Goal: Information Seeking & Learning: Find specific fact

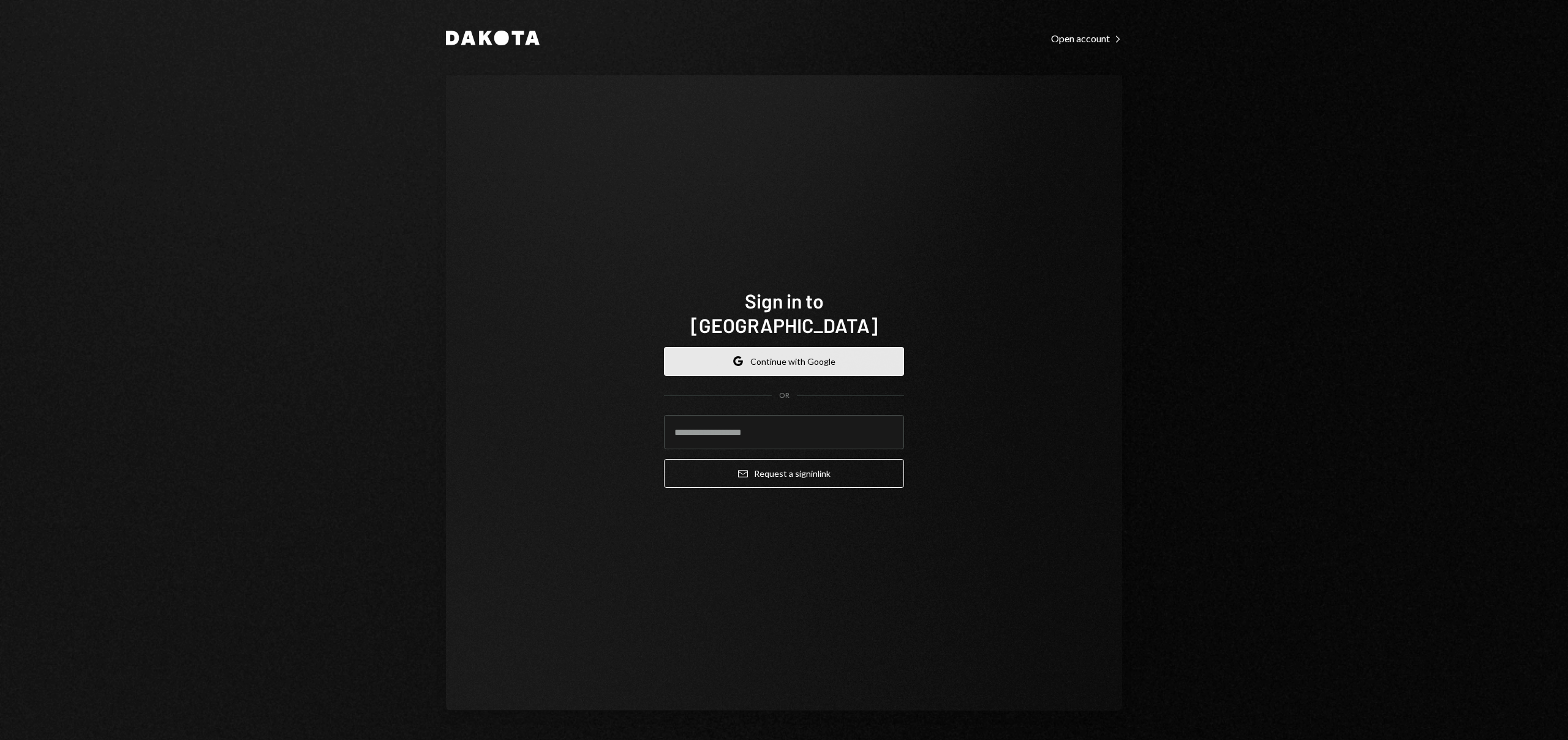
click at [767, 347] on button "Google Continue with Google" at bounding box center [784, 362] width 240 height 29
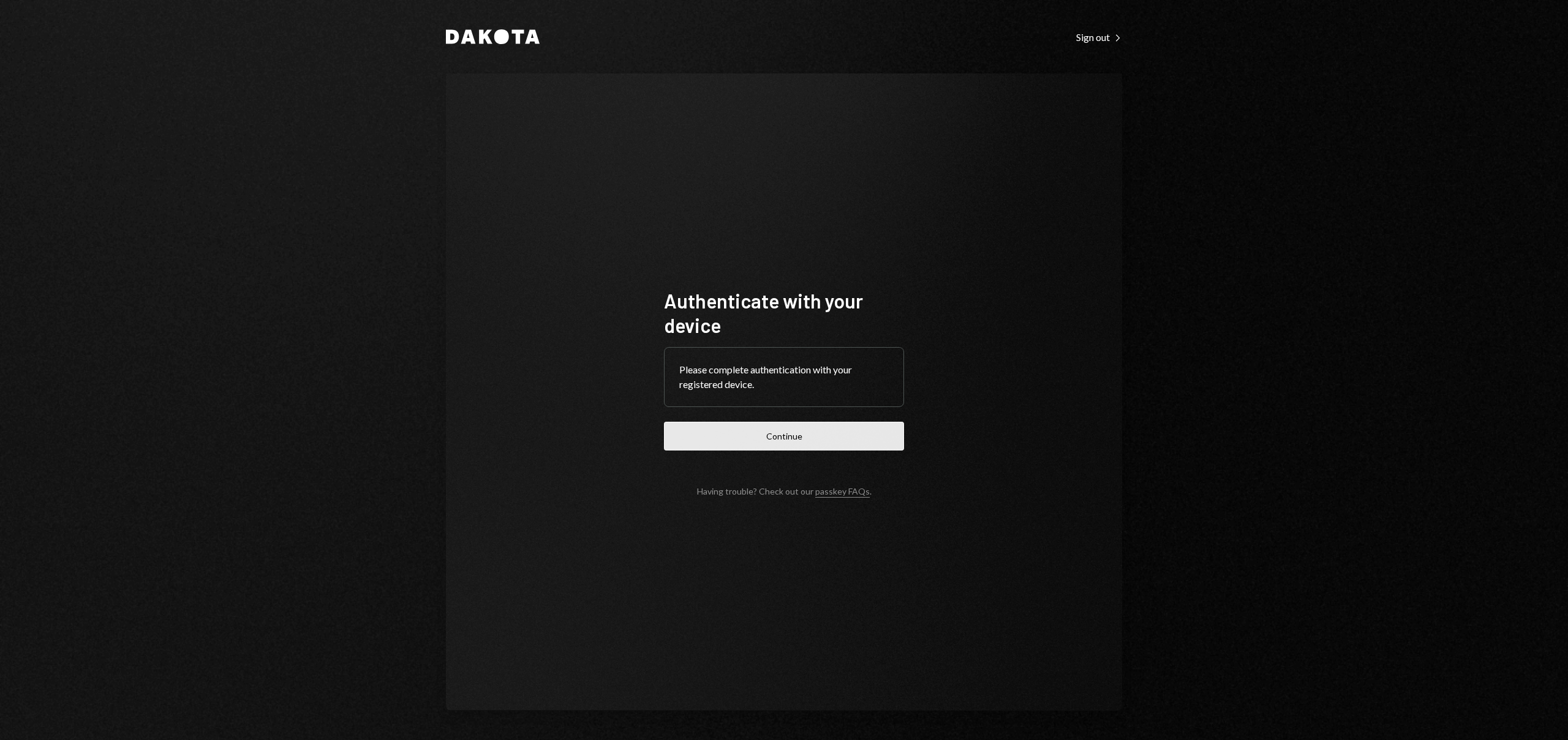
click at [794, 438] on button "Continue" at bounding box center [784, 436] width 240 height 29
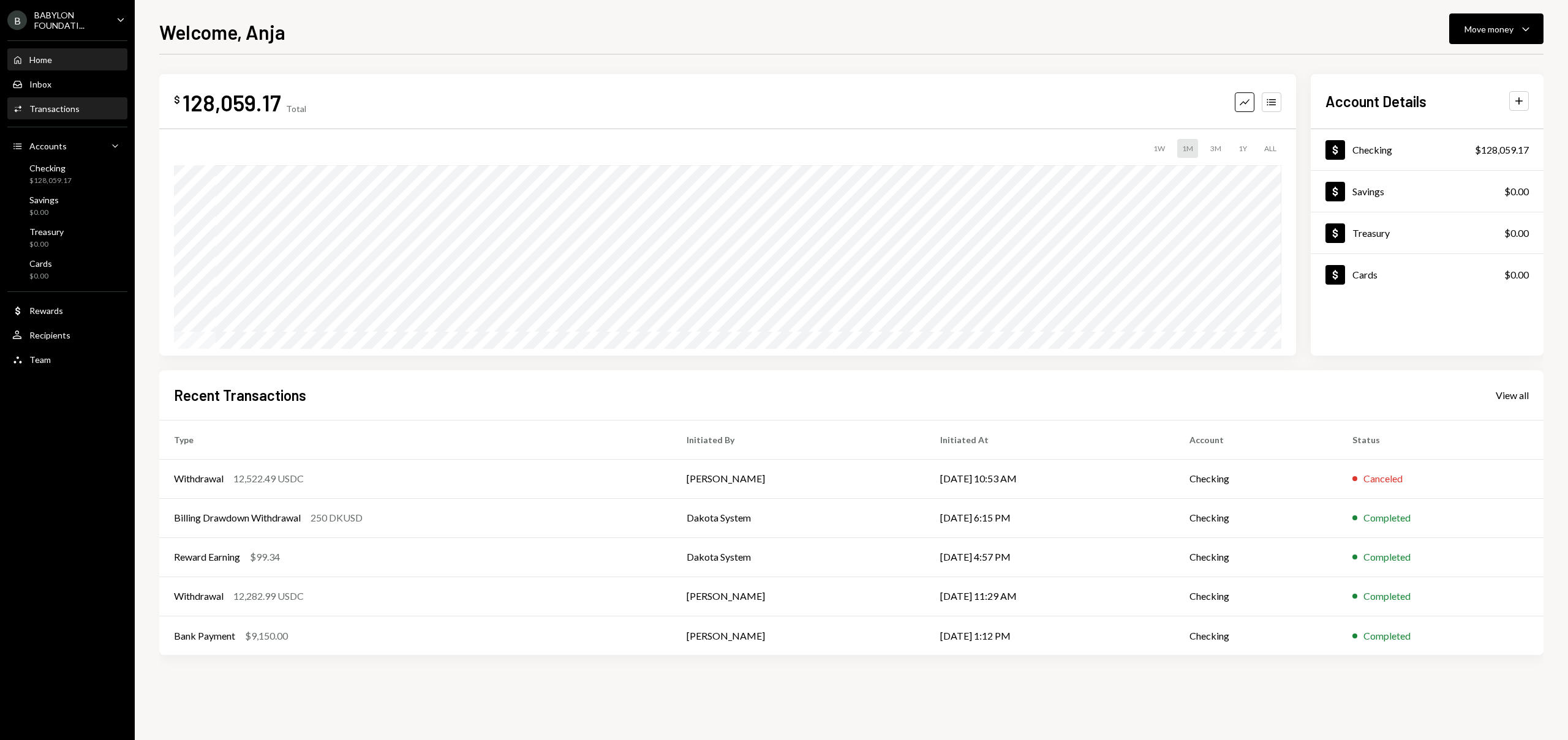
click at [87, 111] on div "Activities Transactions" at bounding box center [67, 109] width 110 height 11
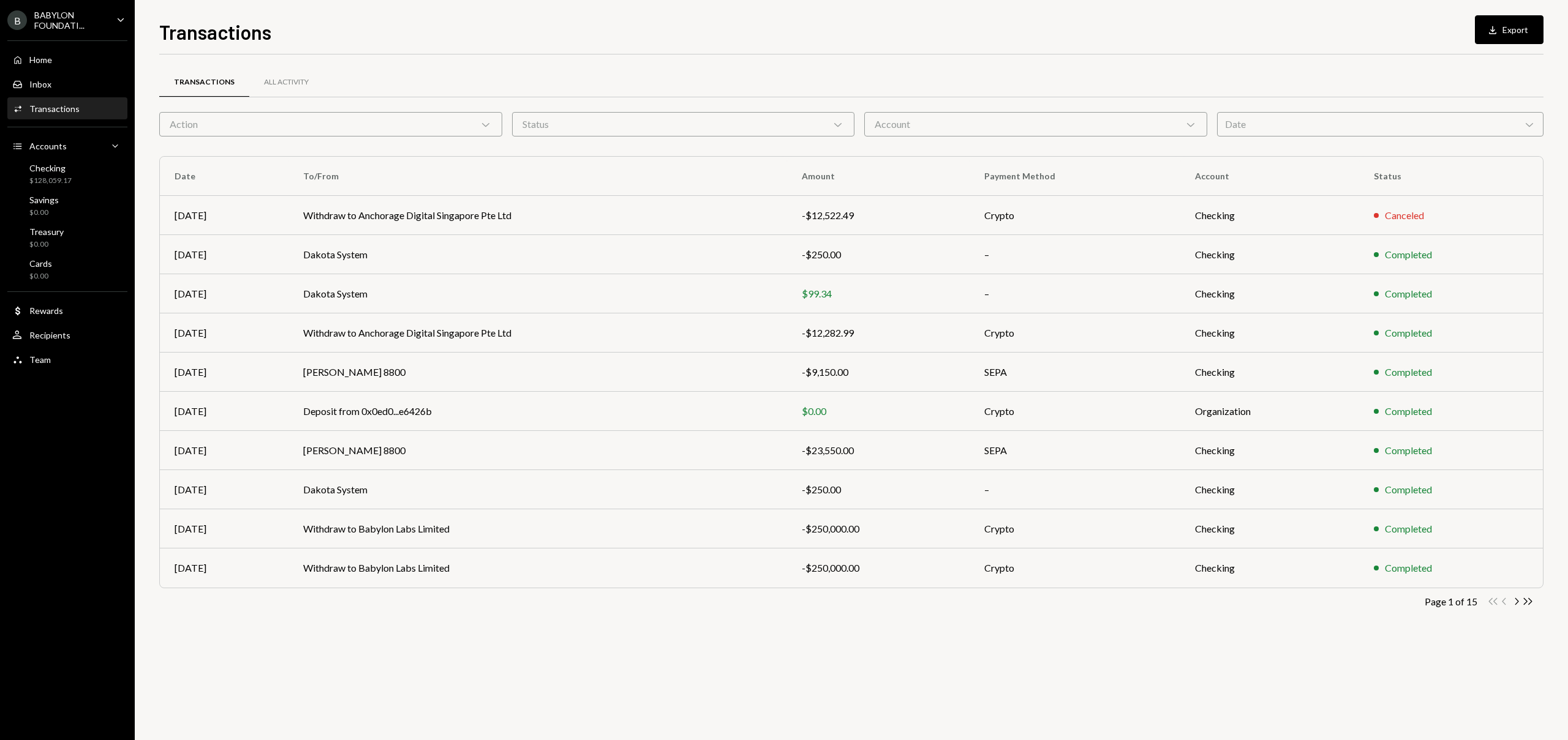
click at [57, 2] on ul "B BABYLON FOUNDATI... Caret Down Home Home Inbox Inbox Activities Transactions …" at bounding box center [67, 186] width 135 height 373
click at [64, 22] on div "BABYLON FOUNDATI..." at bounding box center [70, 20] width 72 height 21
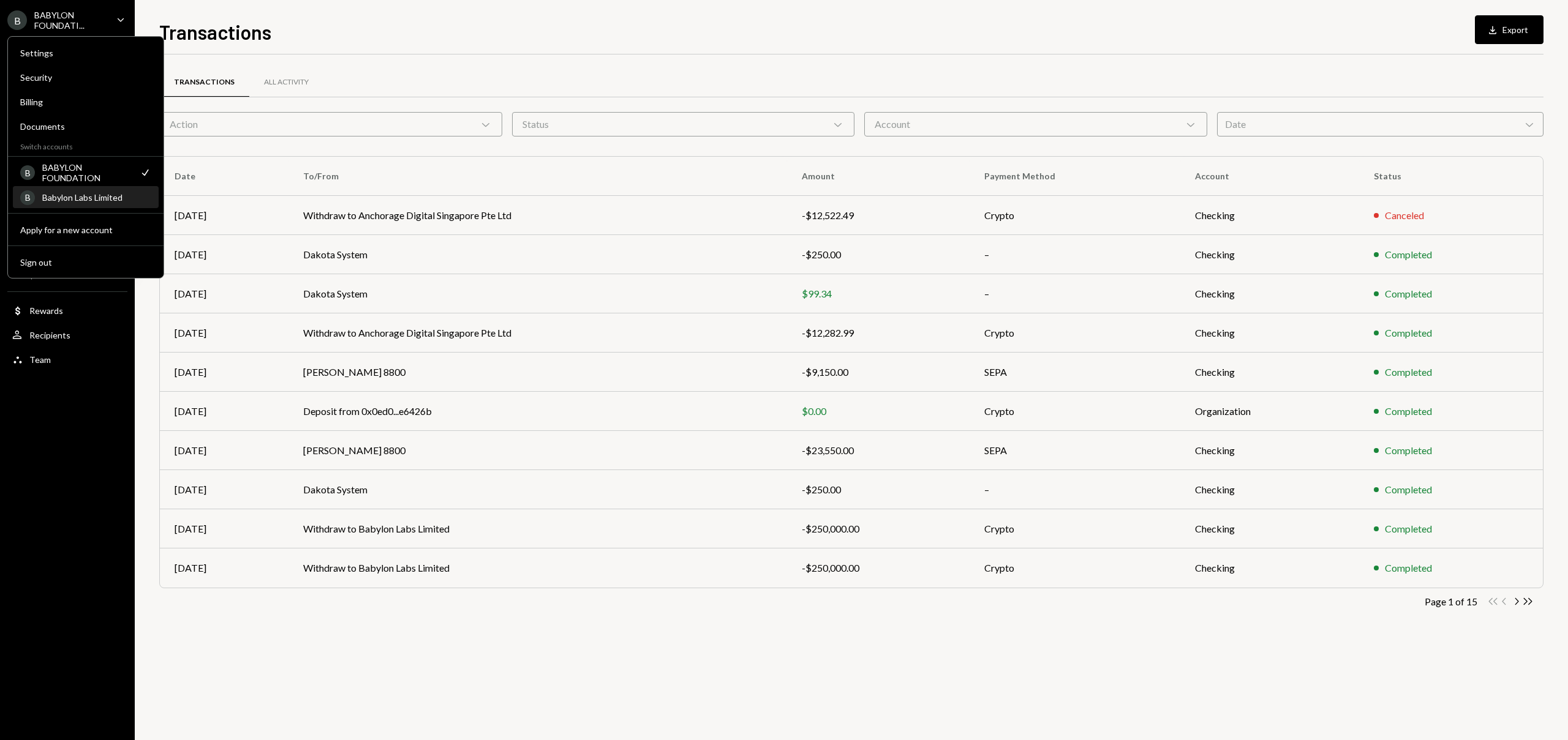
click at [77, 200] on div "Babylon Labs Limited" at bounding box center [97, 197] width 109 height 11
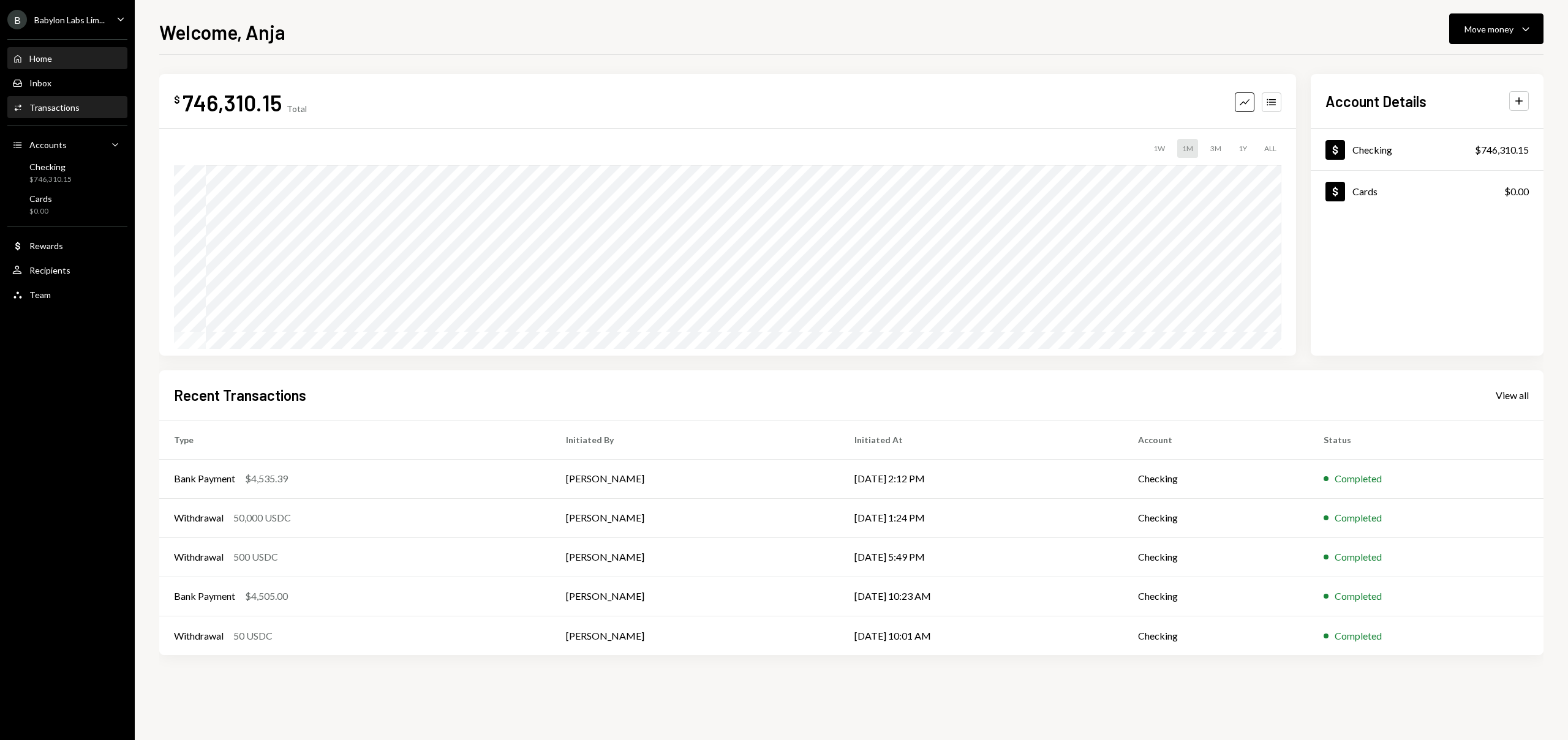
click at [70, 103] on div "Transactions" at bounding box center [54, 107] width 50 height 11
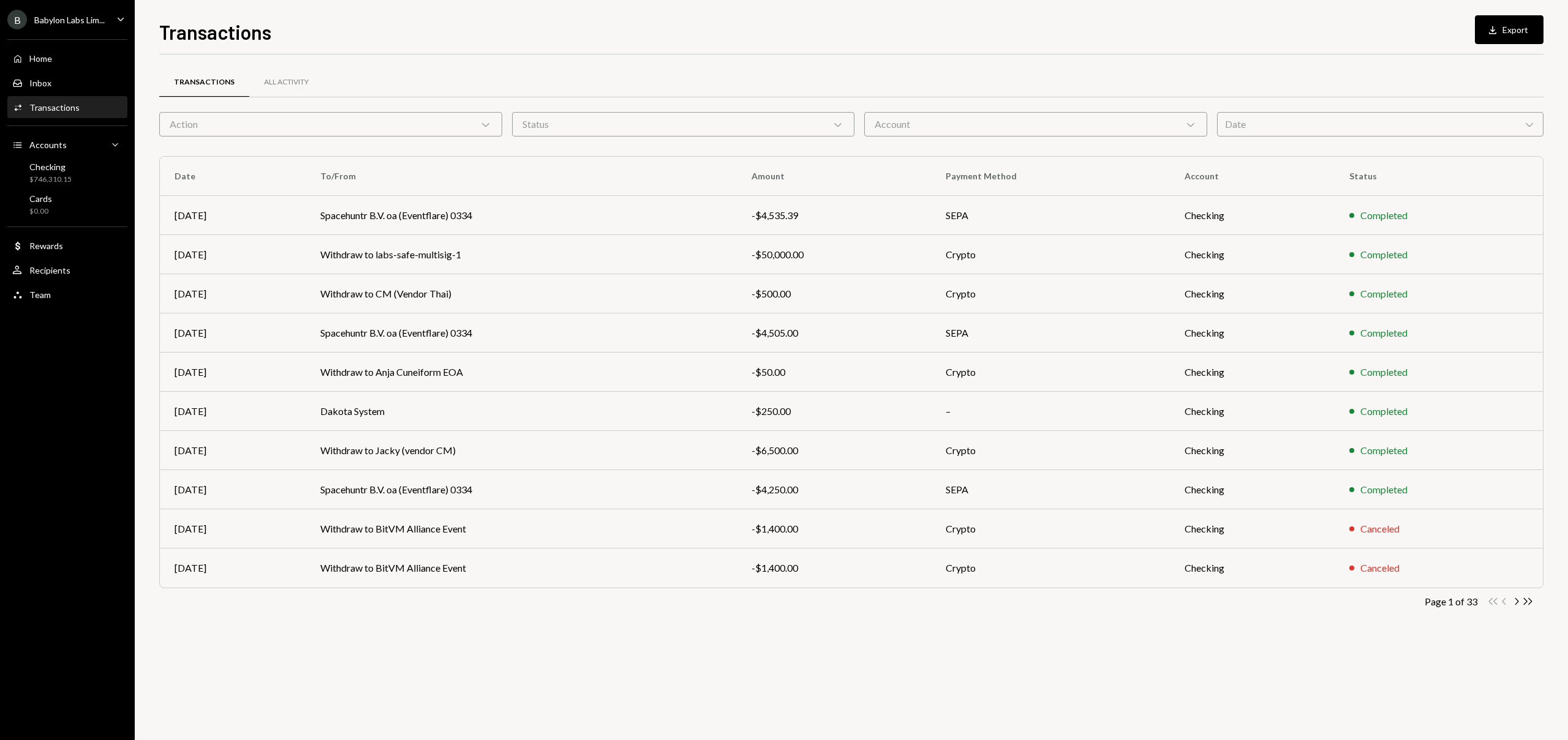
click at [1209, 131] on form "Action Chevron Down Status Chevron Down Account Chevron Down Date Chevron Down" at bounding box center [851, 124] width 1384 height 24
click at [1227, 131] on div "Date Chevron Down" at bounding box center [1380, 124] width 327 height 24
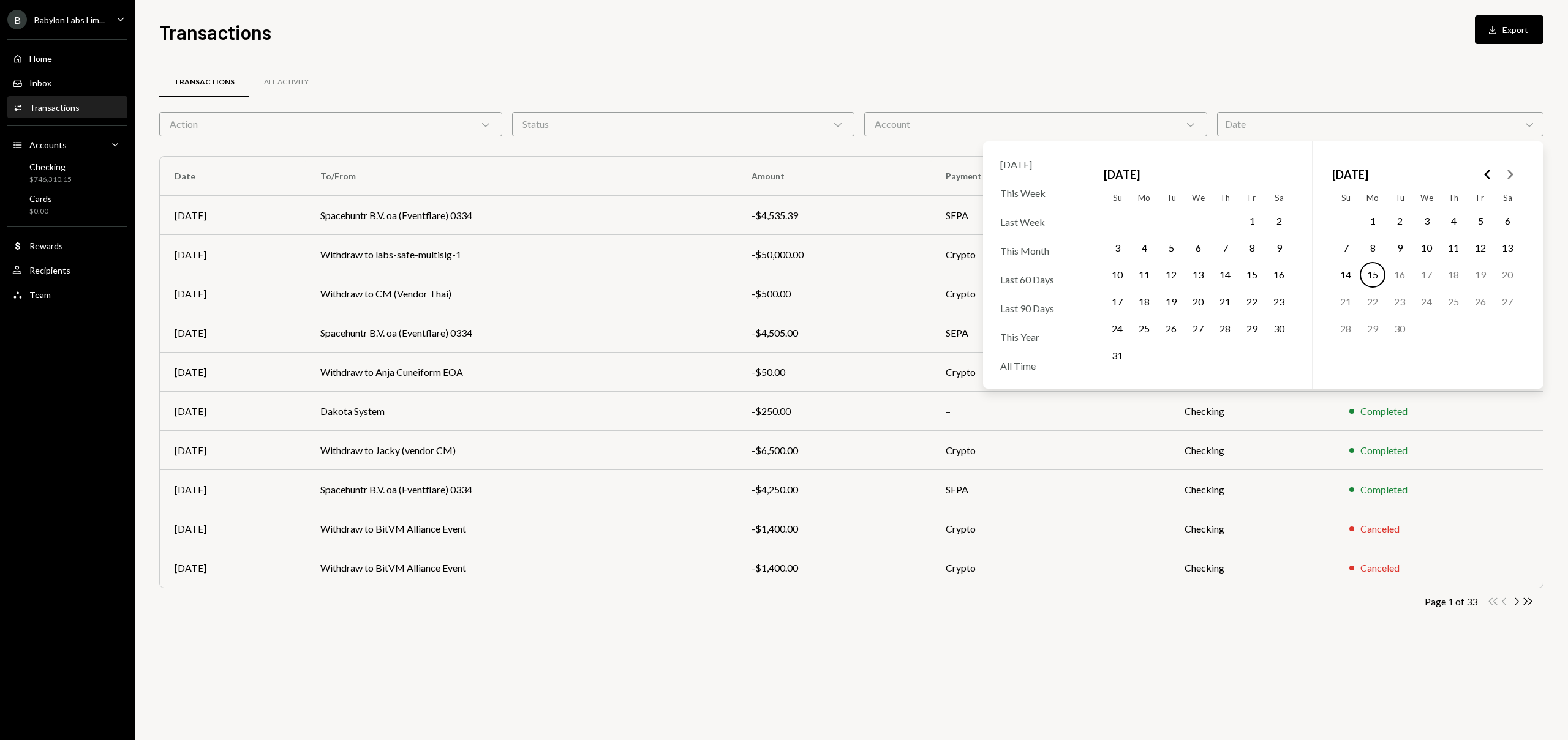
click at [1482, 174] on icon "Go to the Previous Month" at bounding box center [1488, 175] width 15 height 15
click at [1514, 177] on icon "Go to the Next Month" at bounding box center [1510, 175] width 15 height 15
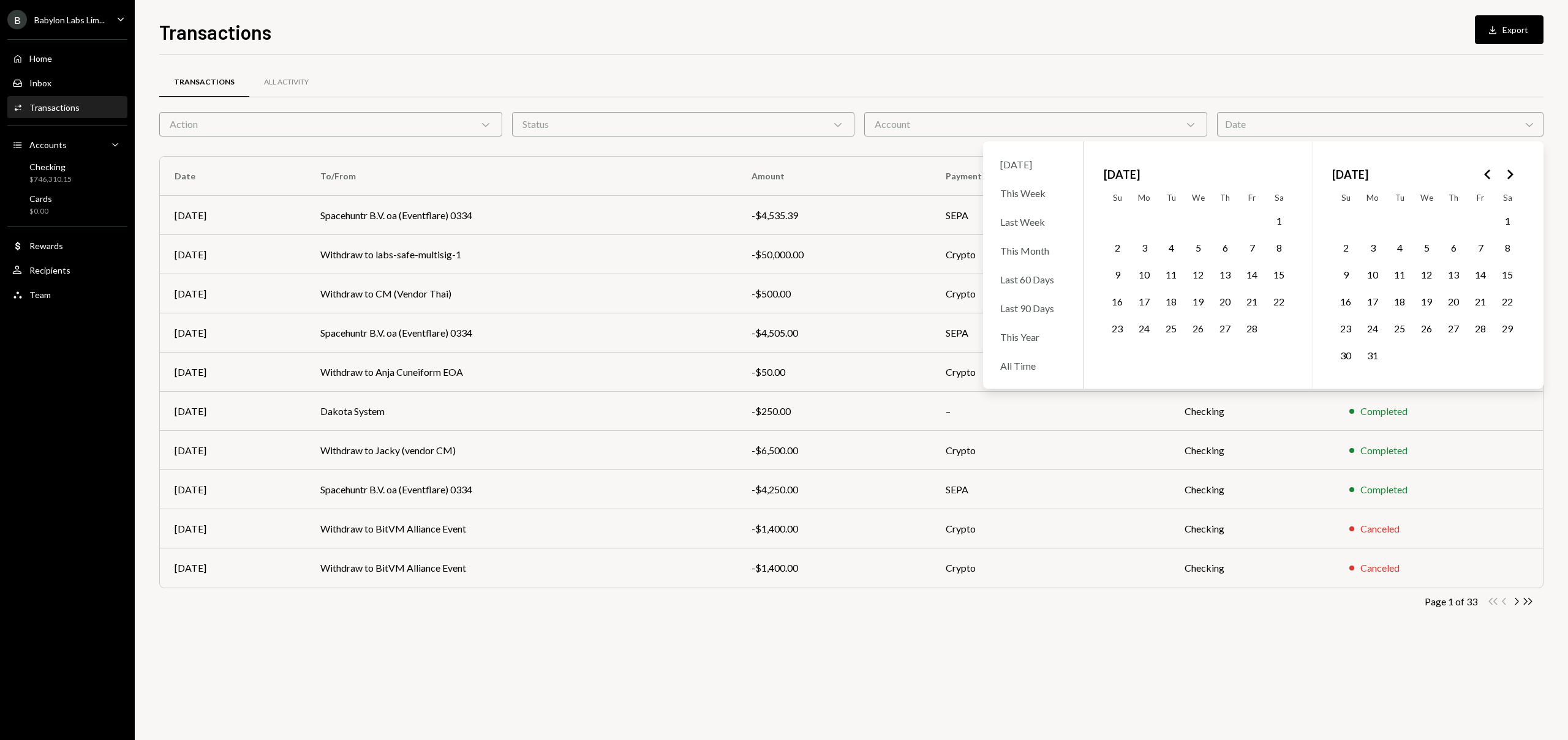
click at [1262, 274] on button "14" at bounding box center [1252, 274] width 26 height 26
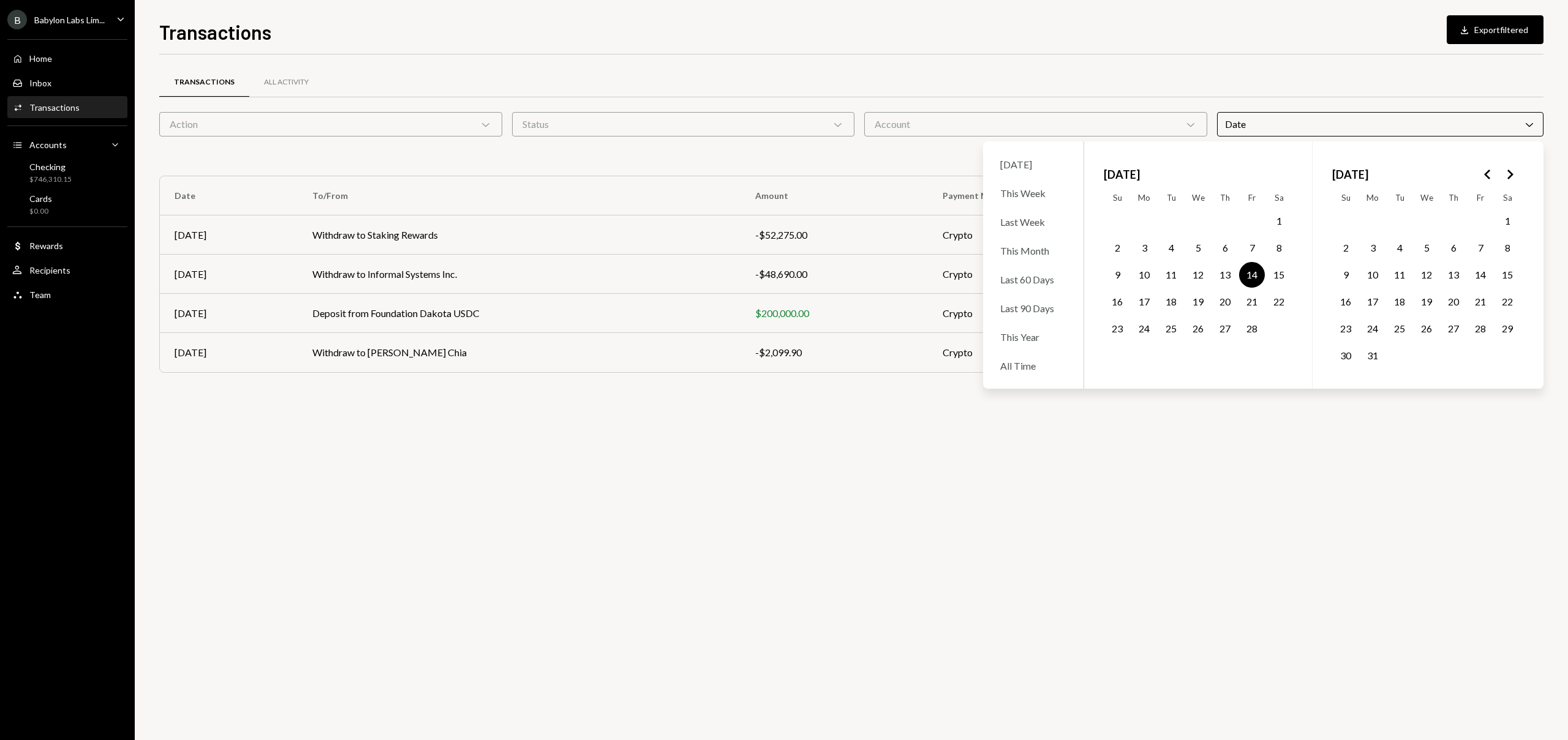
click at [694, 90] on div "Transactions All Activity" at bounding box center [851, 82] width 1384 height 31
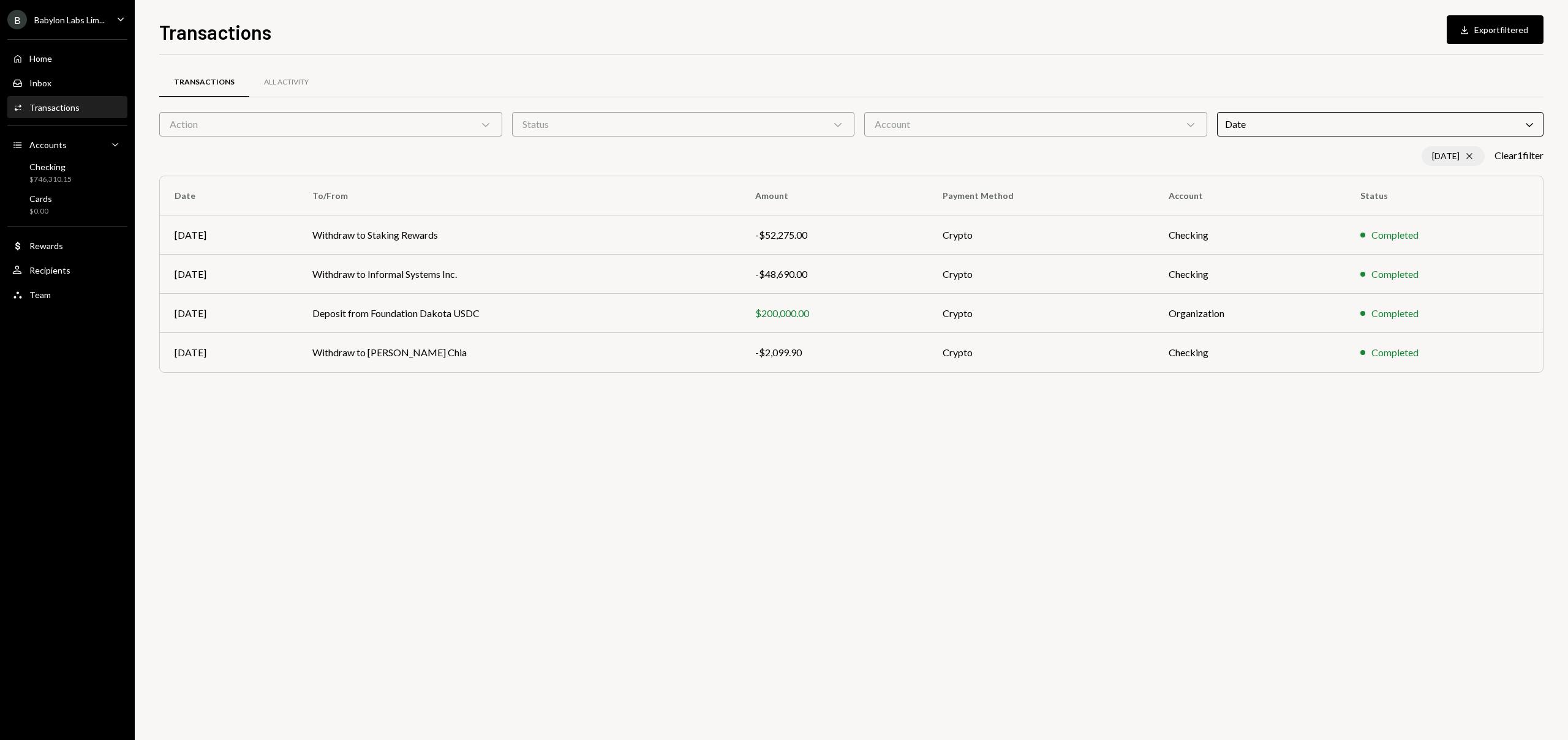
click at [1466, 154] on icon at bounding box center [1469, 156] width 6 height 6
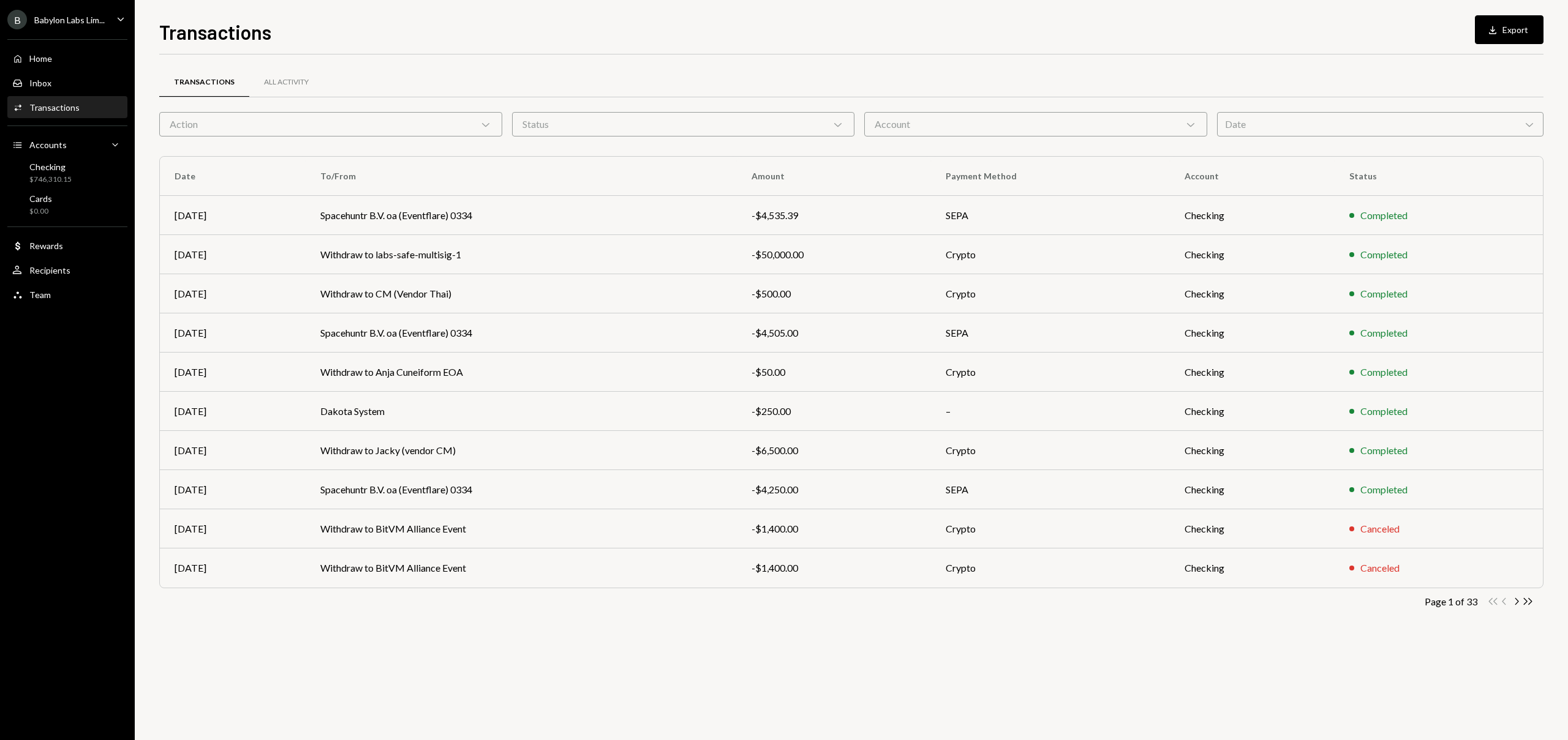
click at [1422, 120] on div "Date Chevron Down" at bounding box center [1380, 124] width 327 height 24
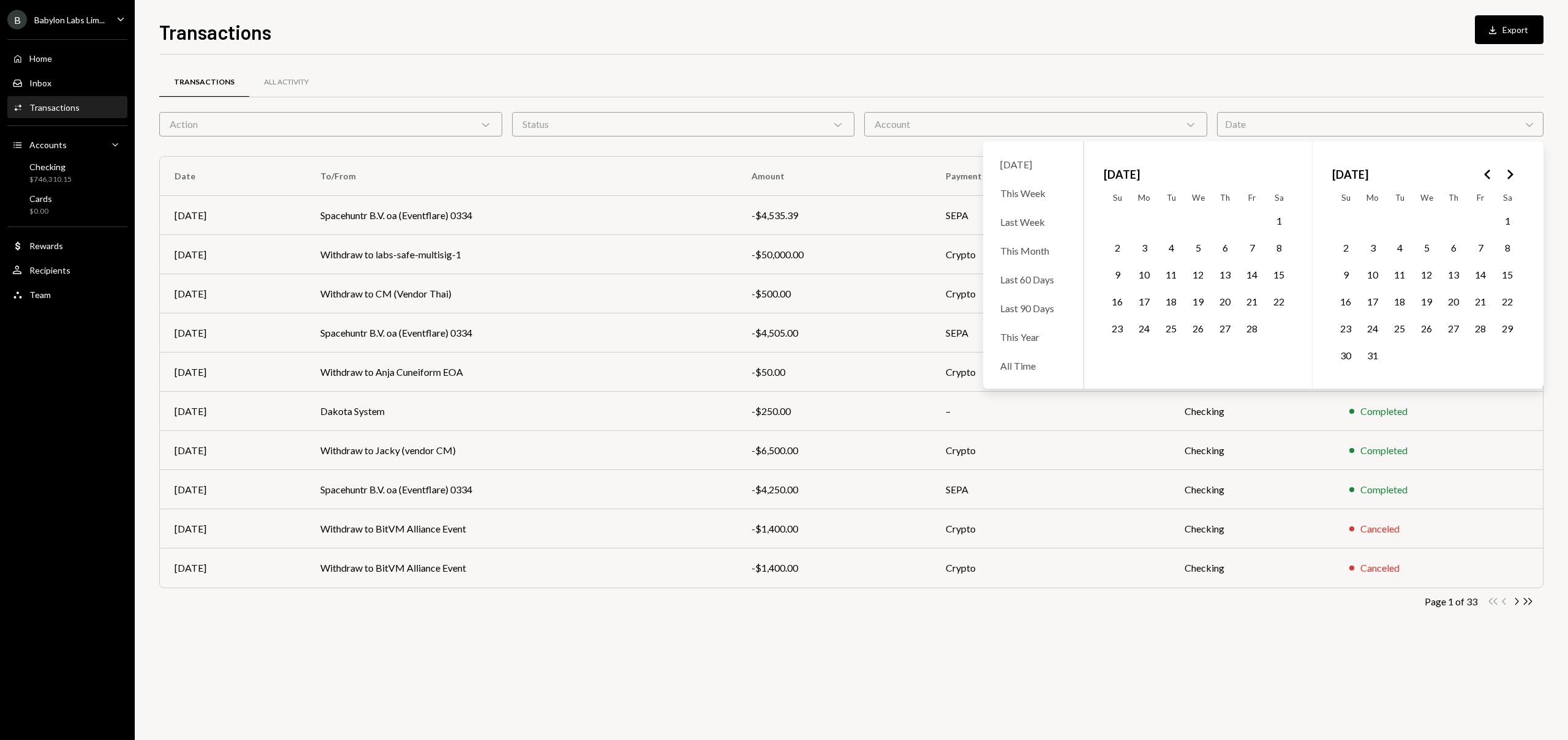
click at [1433, 276] on button "12" at bounding box center [1426, 274] width 26 height 26
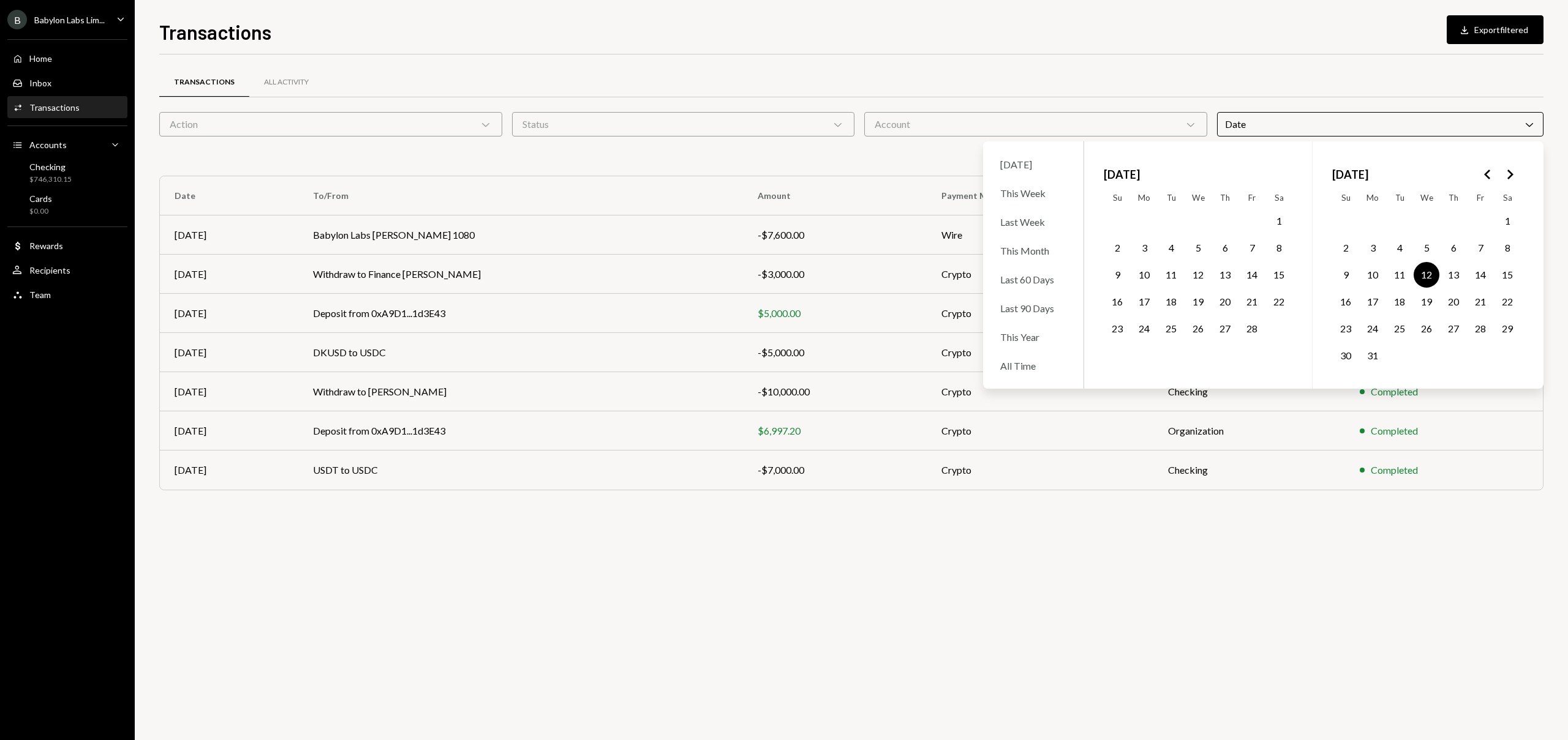
click at [950, 84] on div "Transactions All Activity" at bounding box center [851, 82] width 1384 height 31
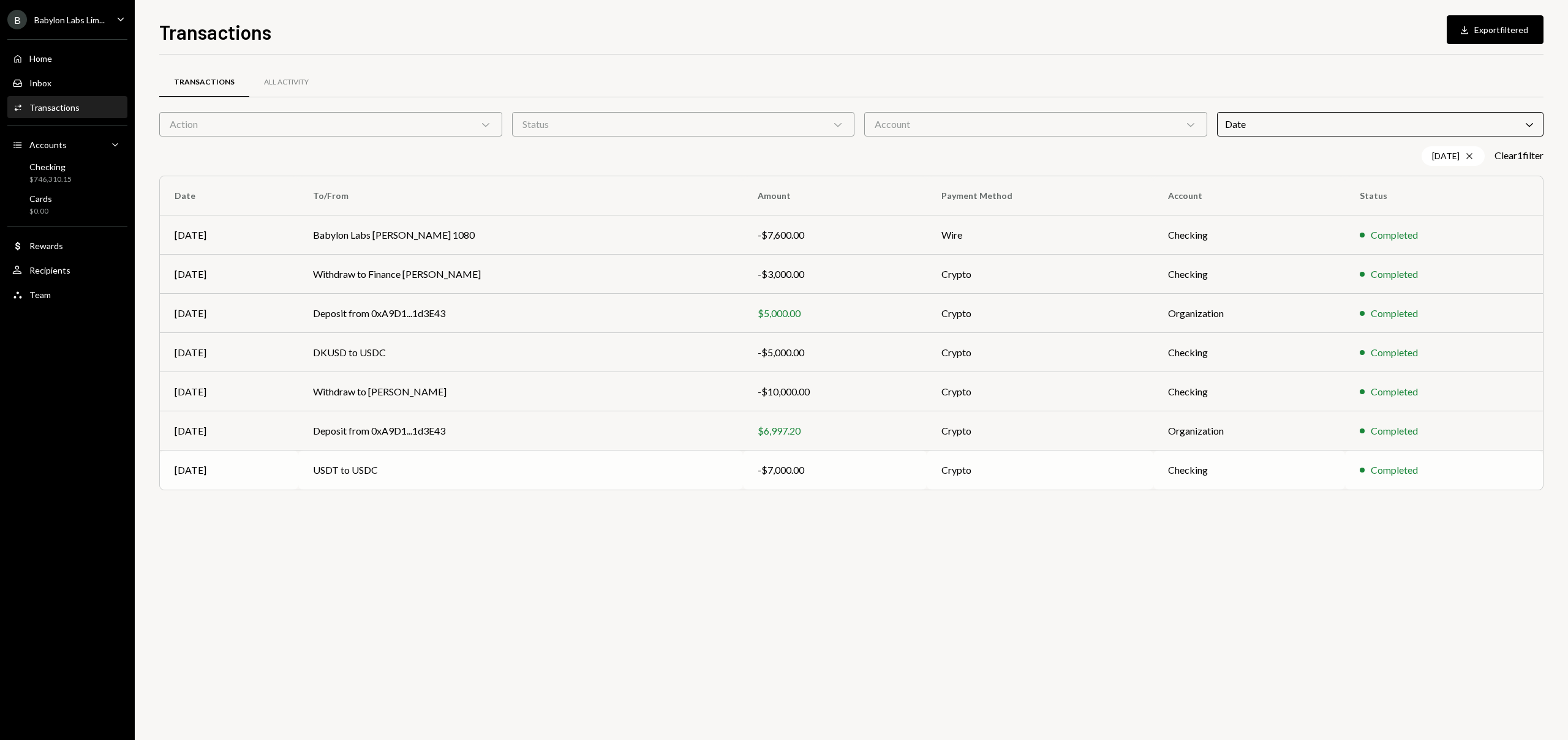
click at [368, 471] on td "USDT to USDC" at bounding box center [521, 470] width 445 height 39
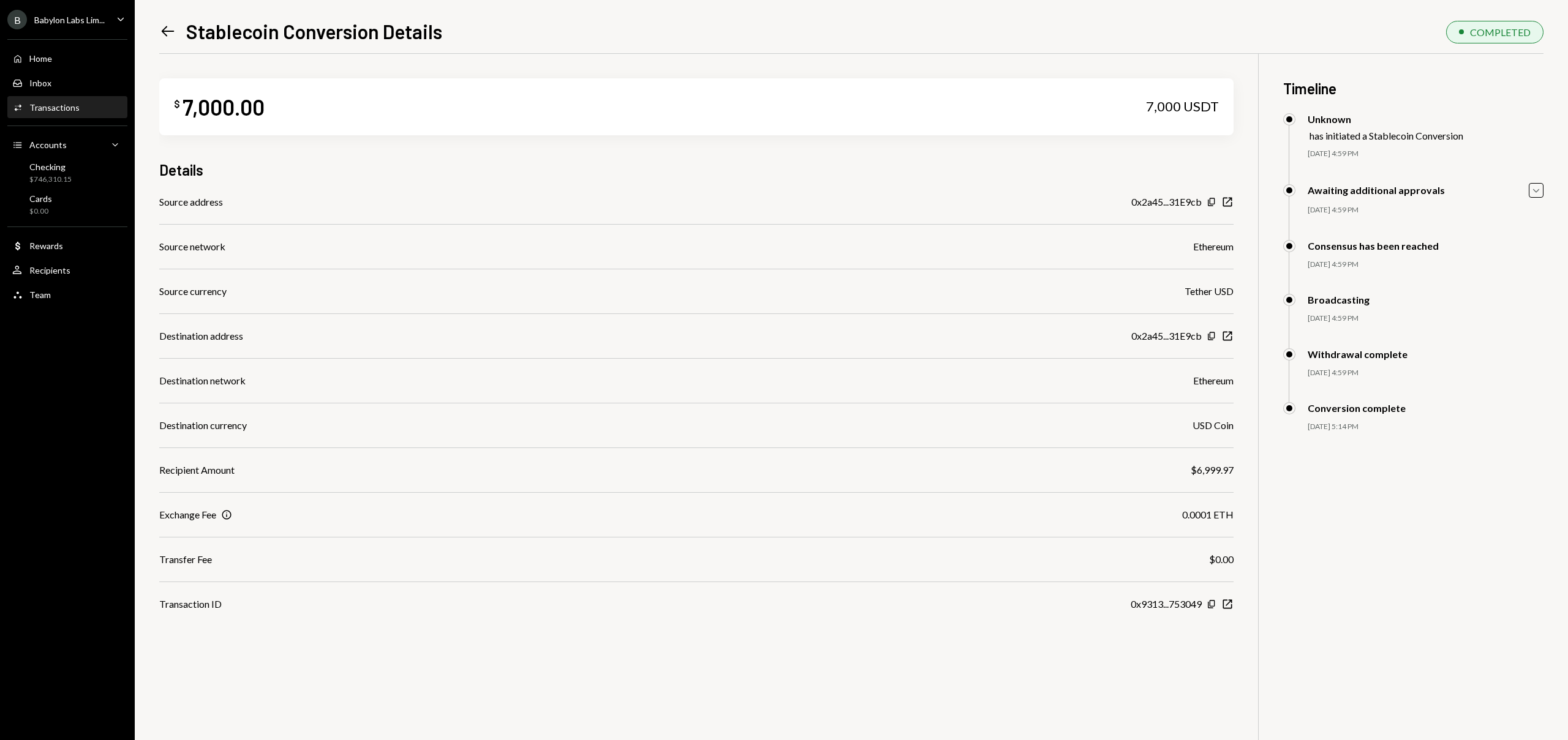
click at [161, 30] on icon "Left Arrow" at bounding box center [168, 31] width 17 height 17
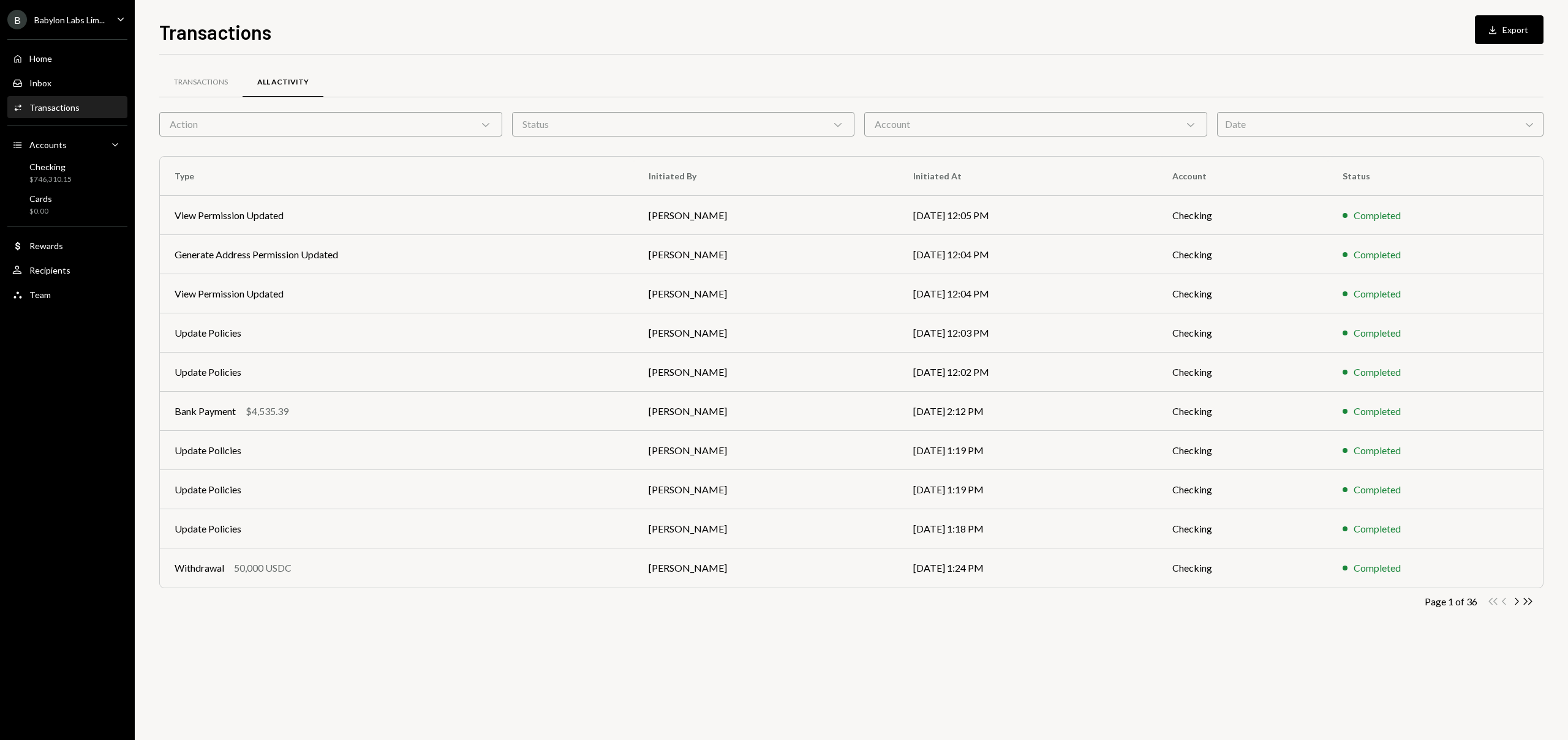
click at [1271, 133] on div "Date Chevron Down" at bounding box center [1380, 124] width 327 height 24
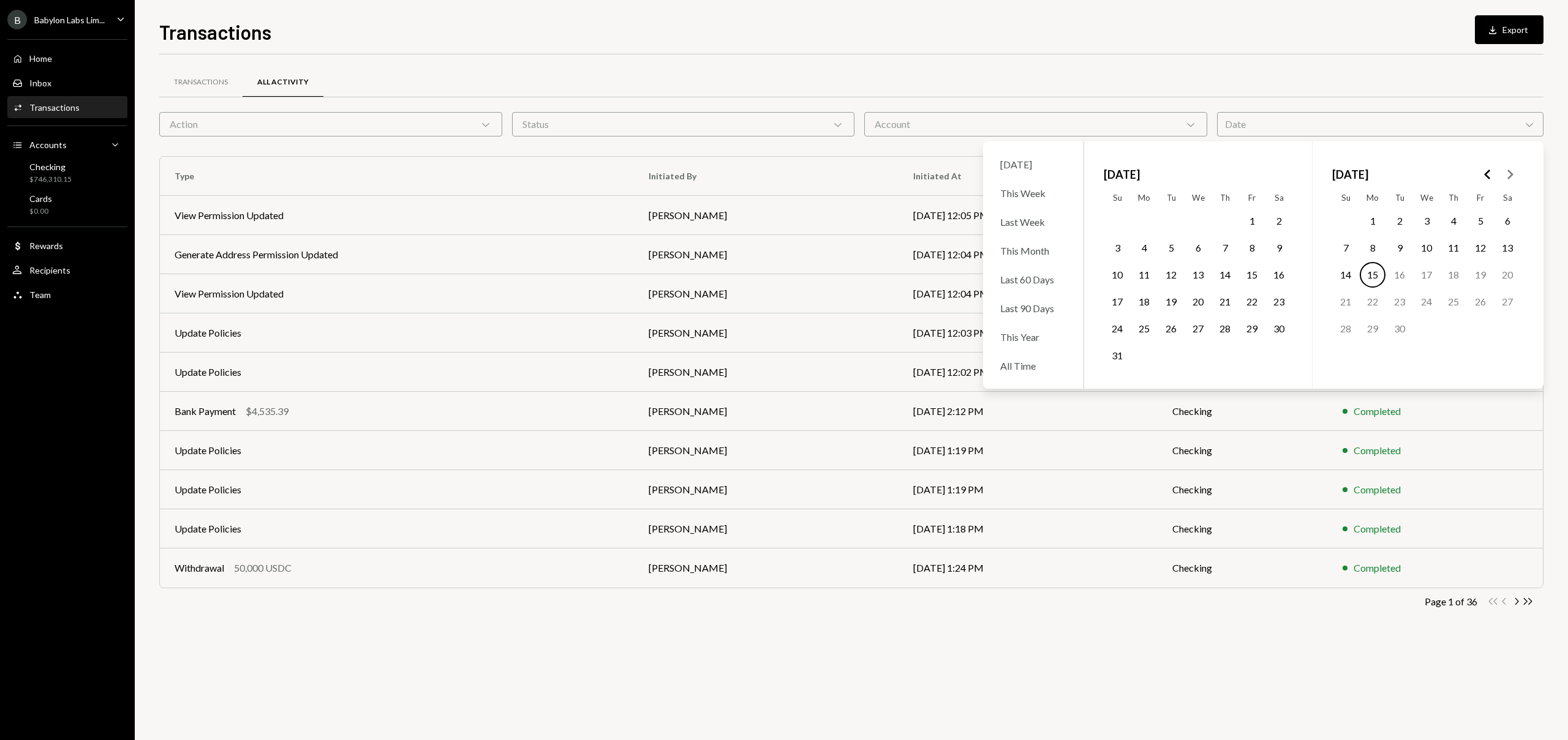
click at [1488, 177] on polygon "Go to the Previous Month" at bounding box center [1487, 174] width 6 height 10
click at [1425, 277] on button "12" at bounding box center [1426, 274] width 26 height 26
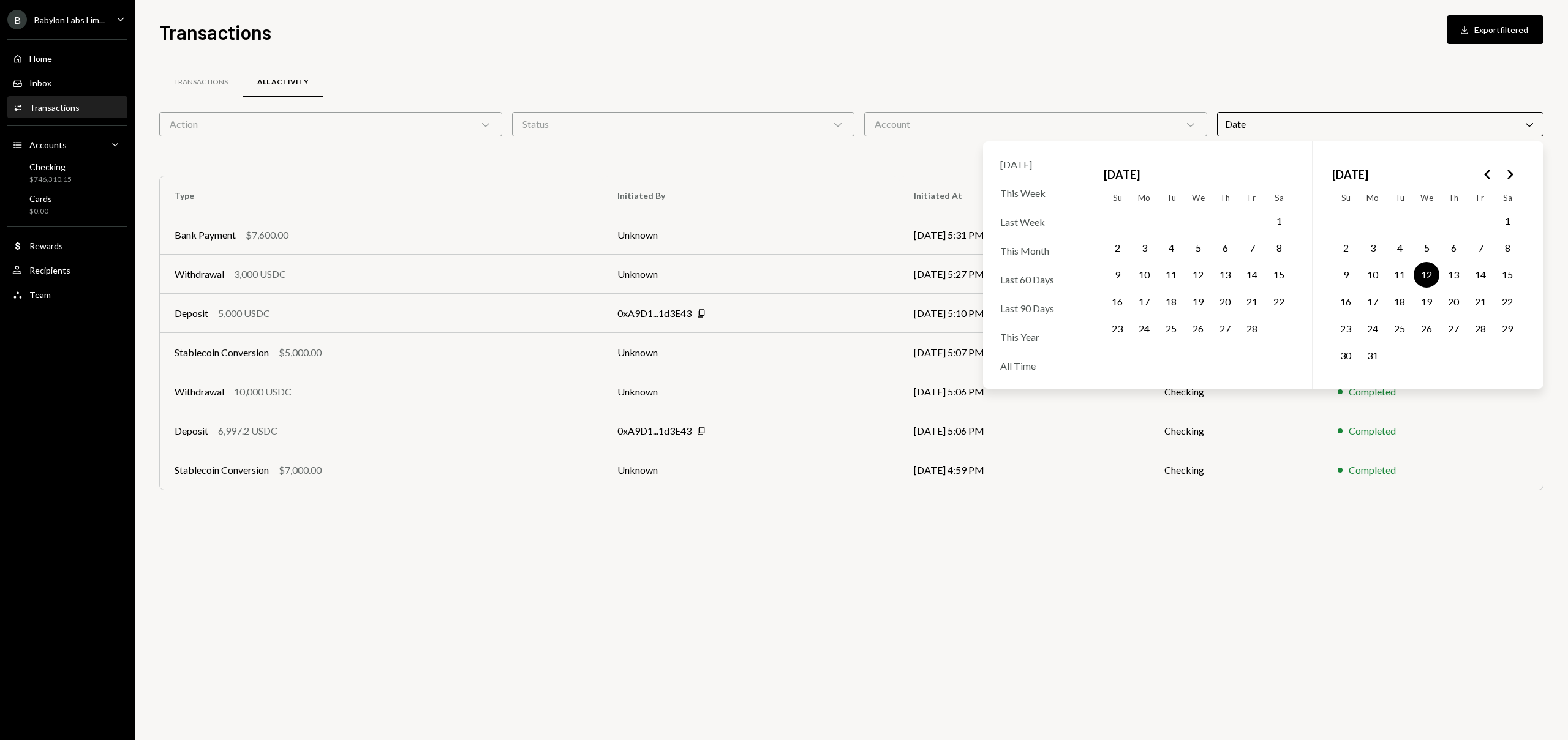
click at [389, 529] on div "Transactions All Activity Action Chevron Down Status Chevron Down Account Chevr…" at bounding box center [851, 398] width 1384 height 686
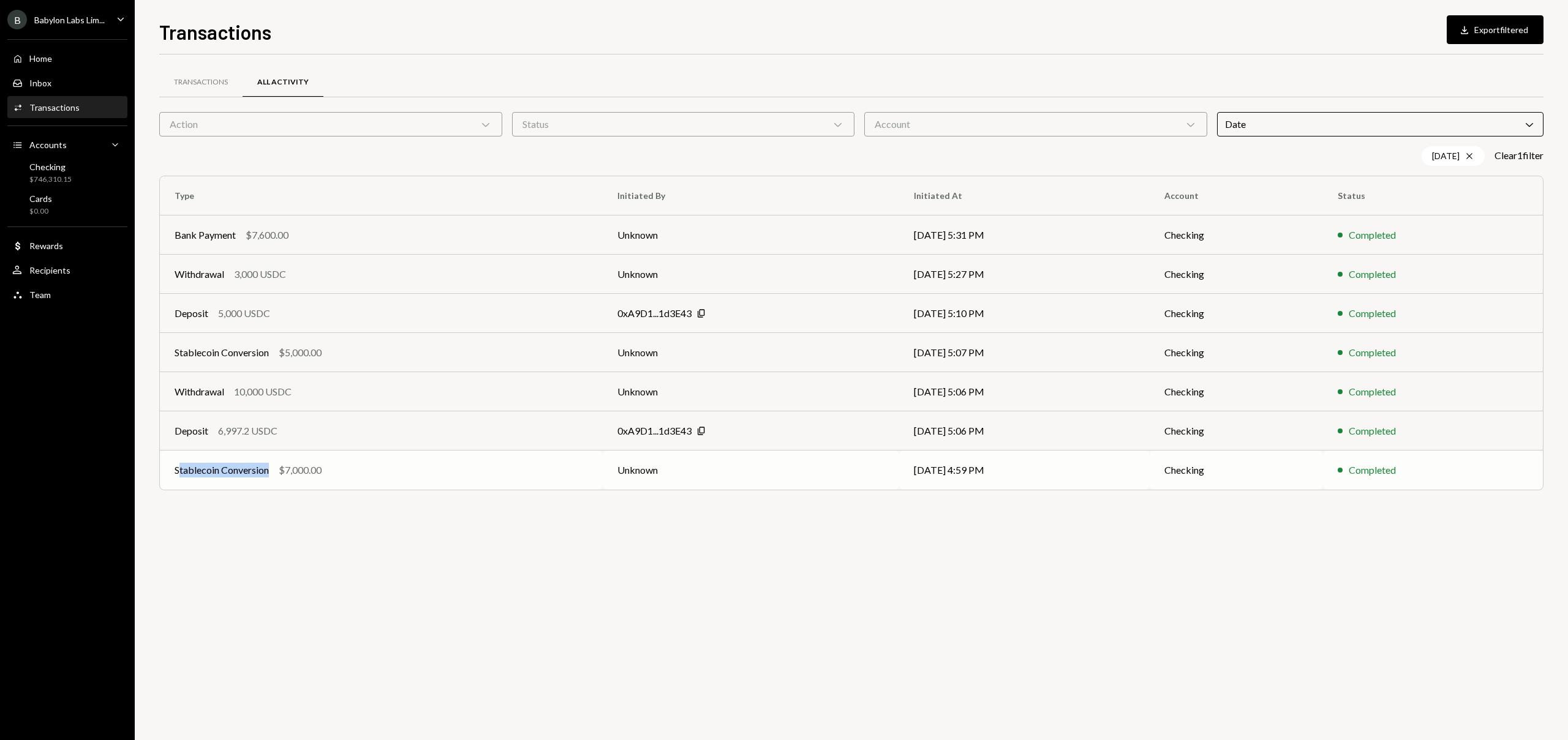
drag, startPoint x: 273, startPoint y: 474, endPoint x: 177, endPoint y: 474, distance: 96.0
click at [177, 474] on div "Stablecoin Conversion $7,000.00" at bounding box center [381, 471] width 413 height 15
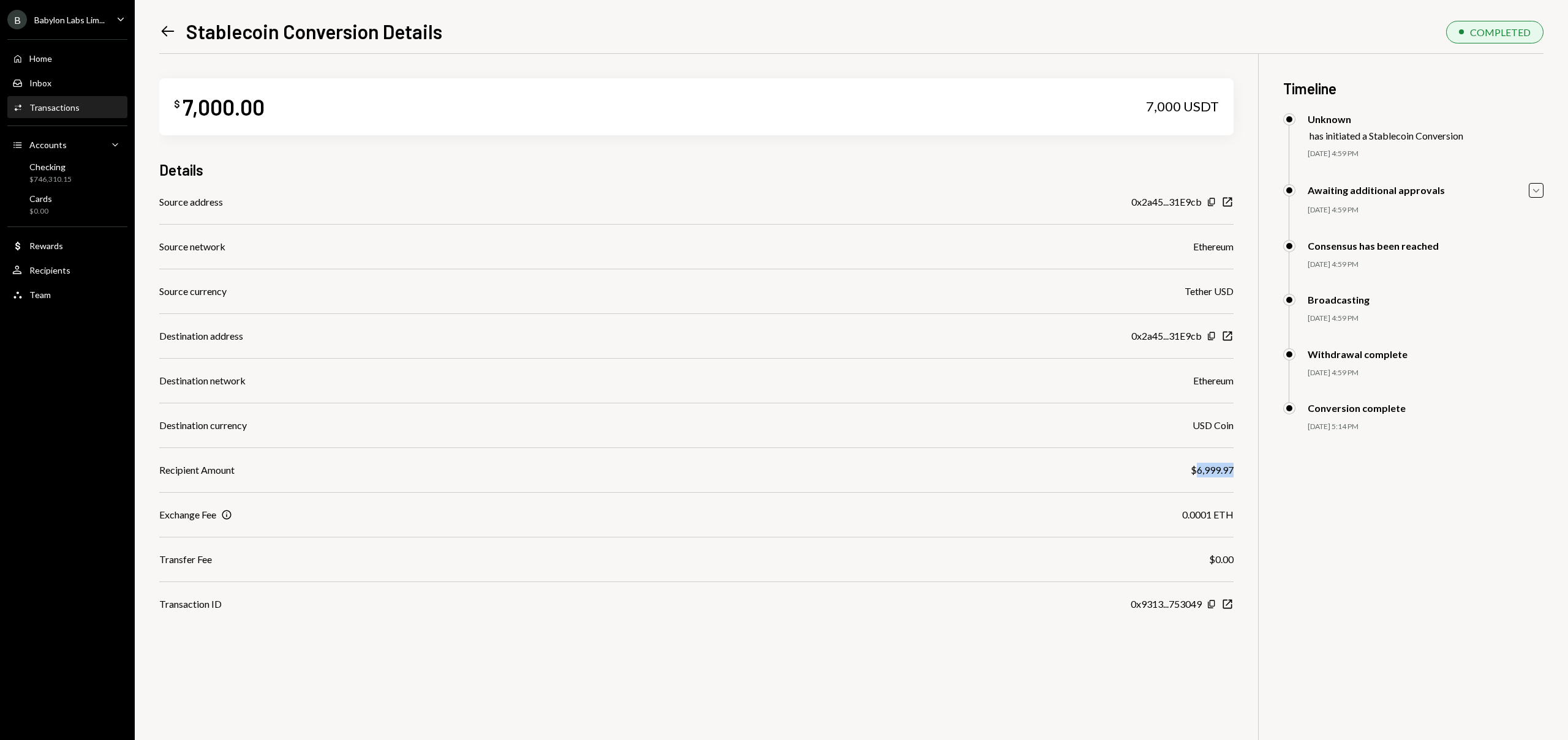
drag, startPoint x: 1237, startPoint y: 467, endPoint x: 1196, endPoint y: 467, distance: 41.0
click at [1196, 467] on div "$ 7,000.00 7,000 USDT Details Source address 0x2a45...31E9cb Copy New Window So…" at bounding box center [851, 424] width 1384 height 740
copy div "6,999.97"
click at [169, 34] on icon "Left Arrow" at bounding box center [168, 31] width 17 height 17
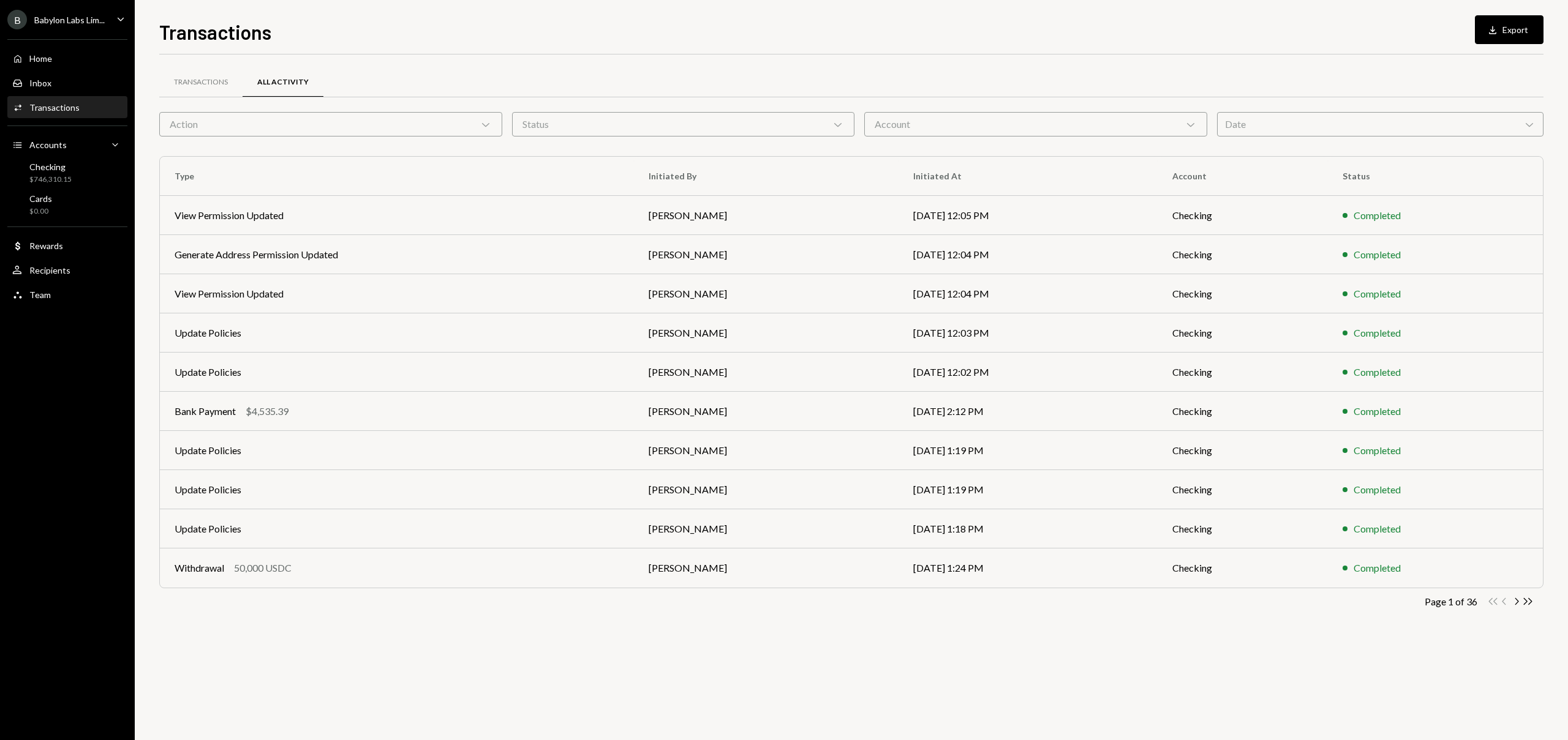
click at [1255, 122] on div "Date Chevron Down" at bounding box center [1380, 124] width 327 height 24
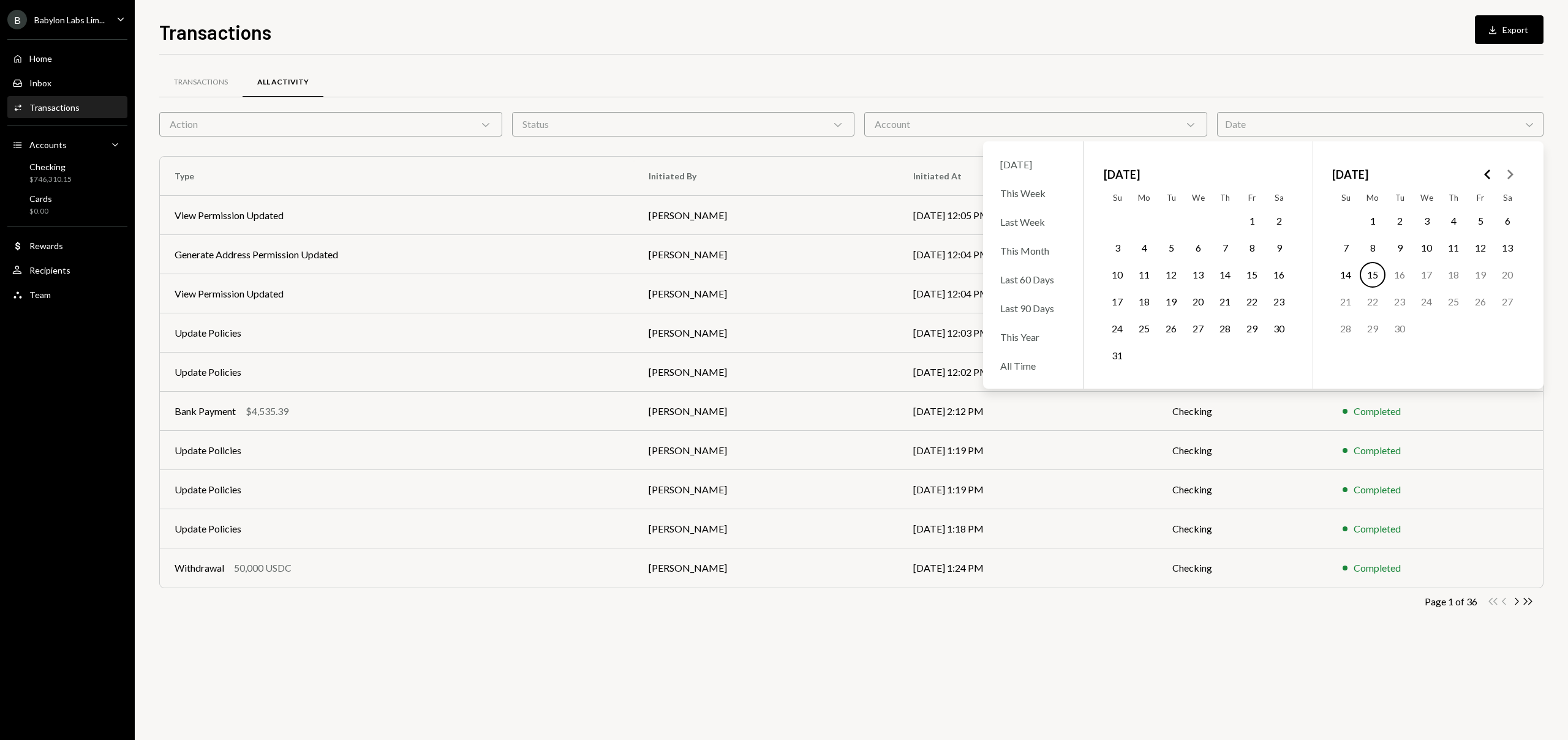
click at [1486, 173] on polygon "Go to the Previous Month" at bounding box center [1487, 174] width 6 height 10
click at [1199, 332] on button "26" at bounding box center [1197, 329] width 26 height 26
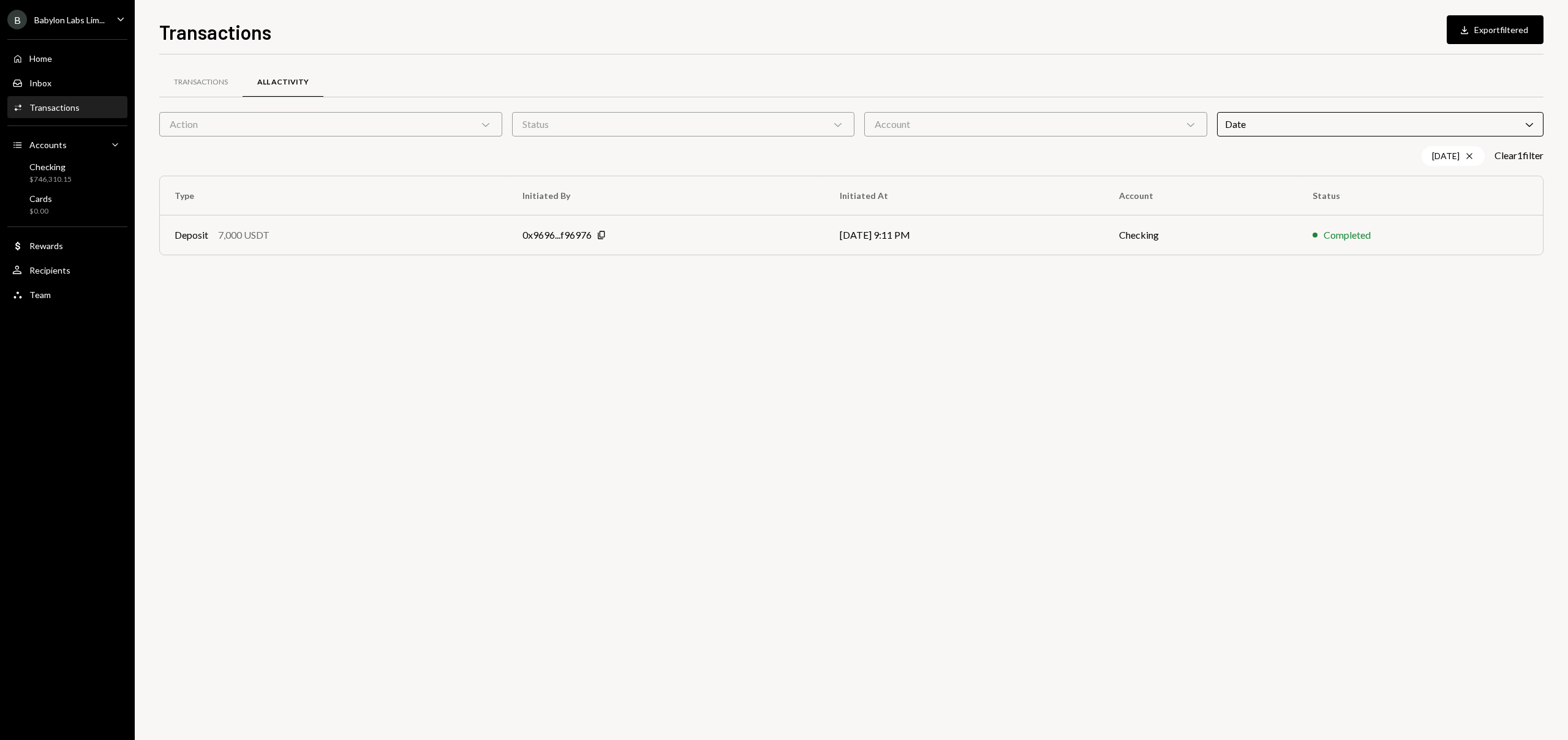
click at [1031, 75] on div "Transactions All Activity" at bounding box center [851, 82] width 1384 height 31
click at [312, 230] on div "Deposit 7,000 USDT" at bounding box center [333, 235] width 318 height 15
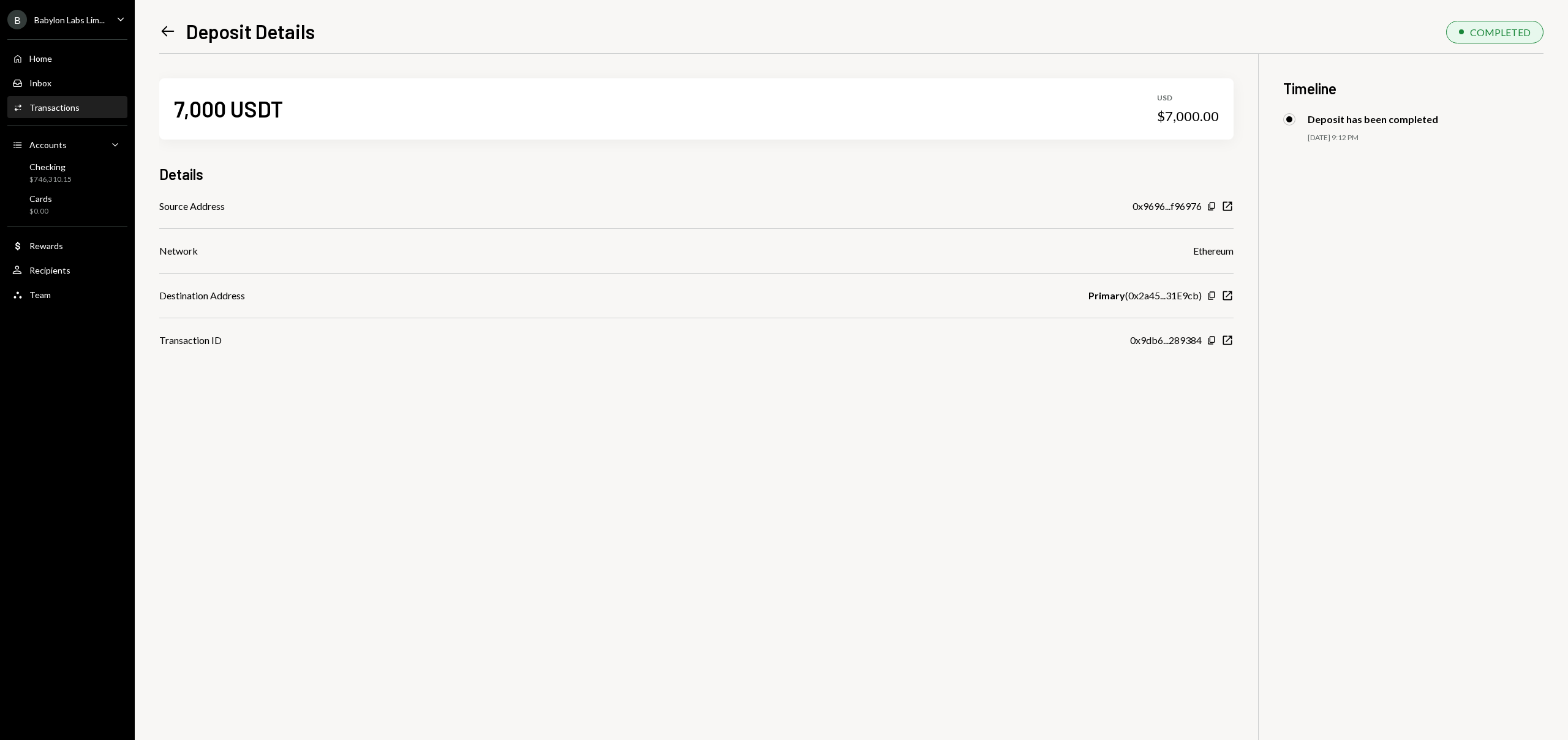
click at [170, 29] on icon "Left Arrow" at bounding box center [168, 31] width 17 height 17
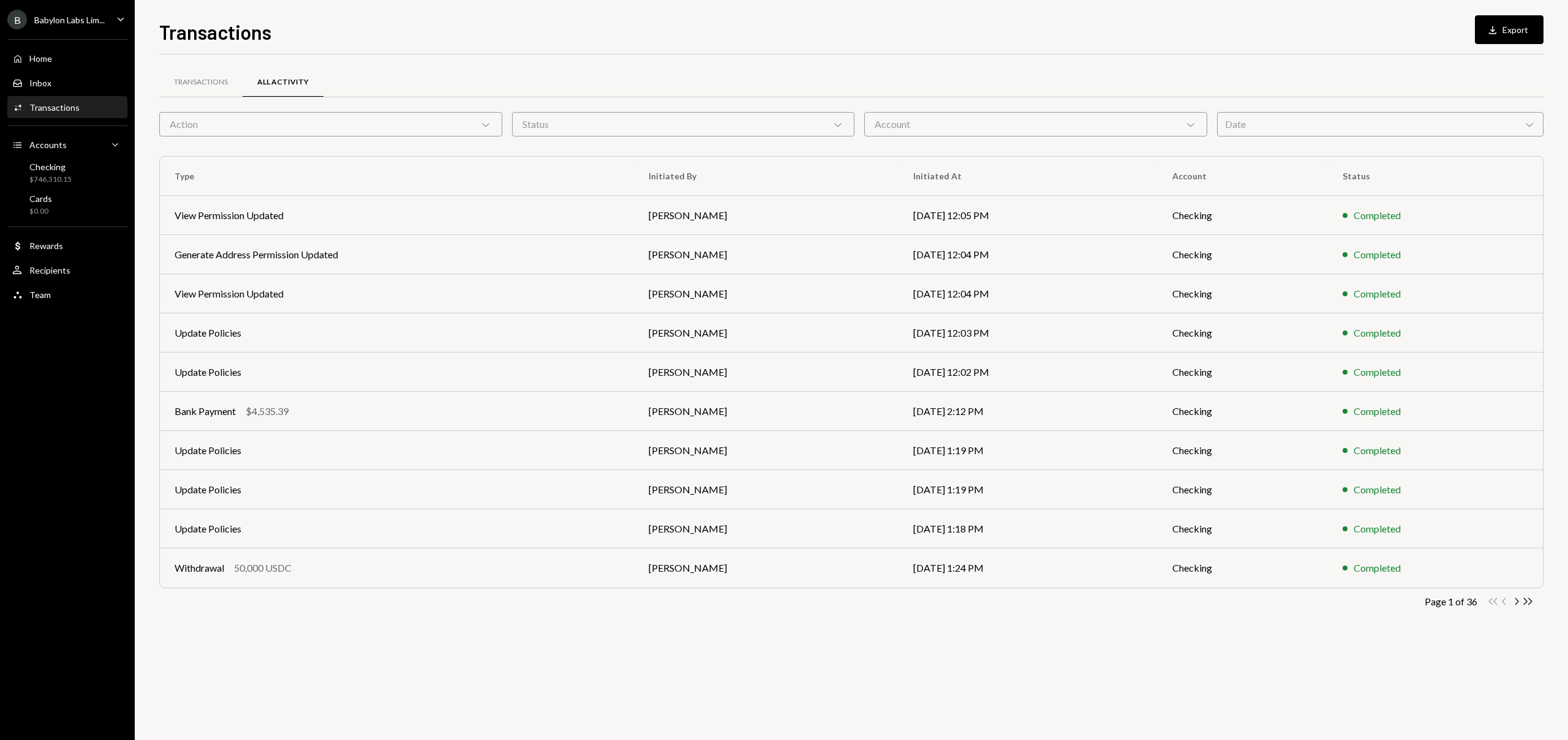
click at [1275, 133] on div "Date Chevron Down" at bounding box center [1380, 124] width 327 height 24
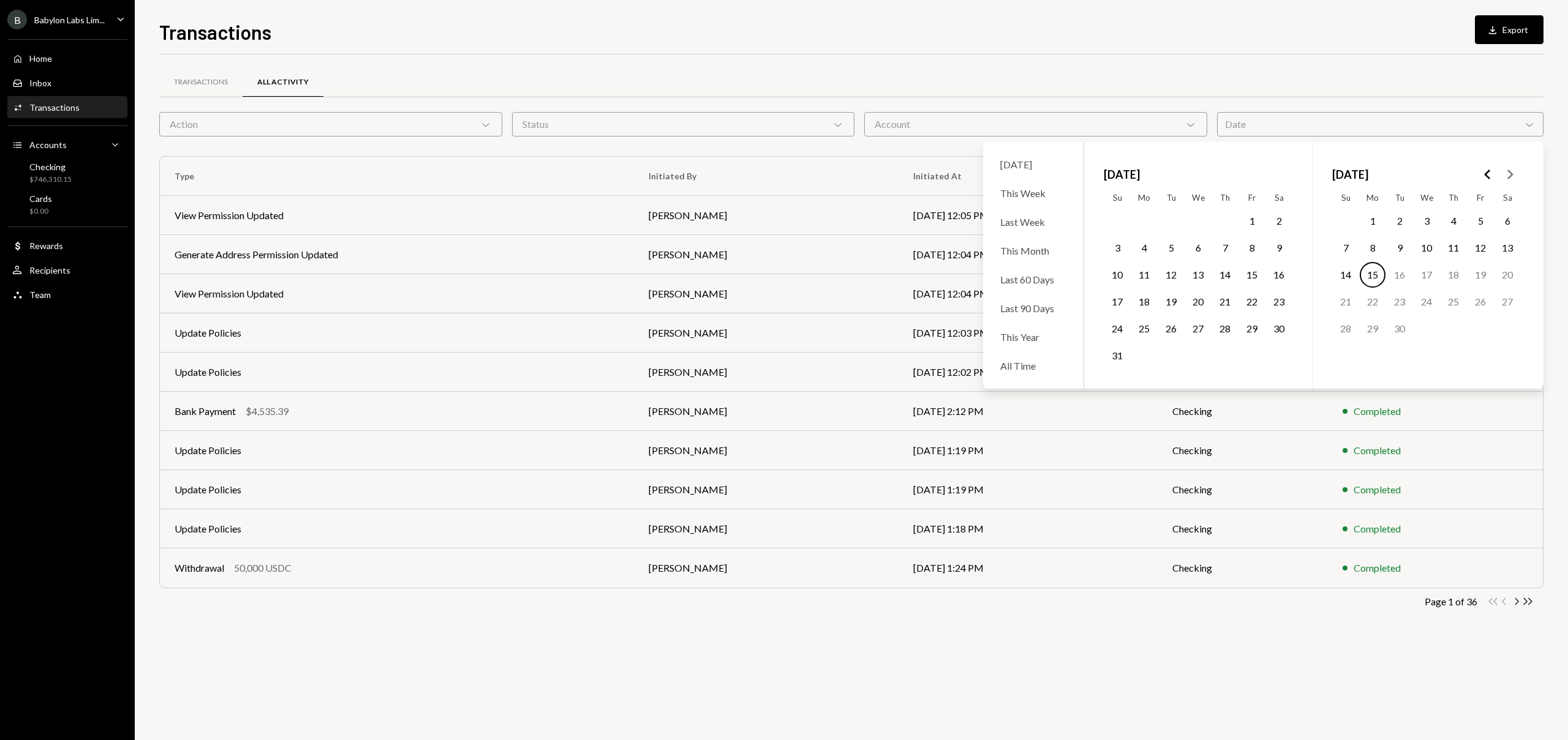
click at [1486, 177] on icon "Go to the Previous Month" at bounding box center [1488, 175] width 15 height 15
click at [1515, 177] on icon "Go to the Next Month" at bounding box center [1510, 175] width 15 height 15
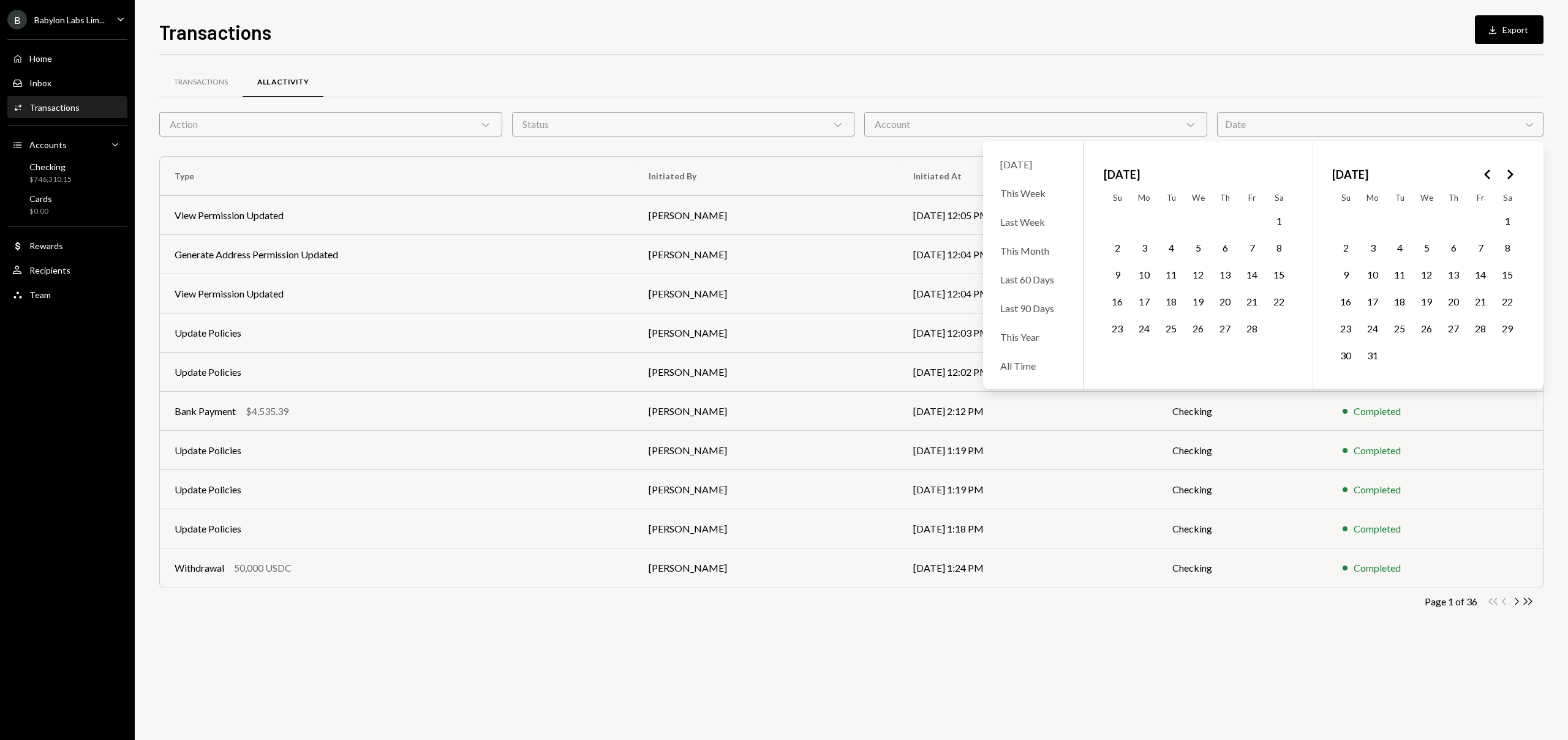
click at [1254, 280] on button "14" at bounding box center [1252, 274] width 26 height 26
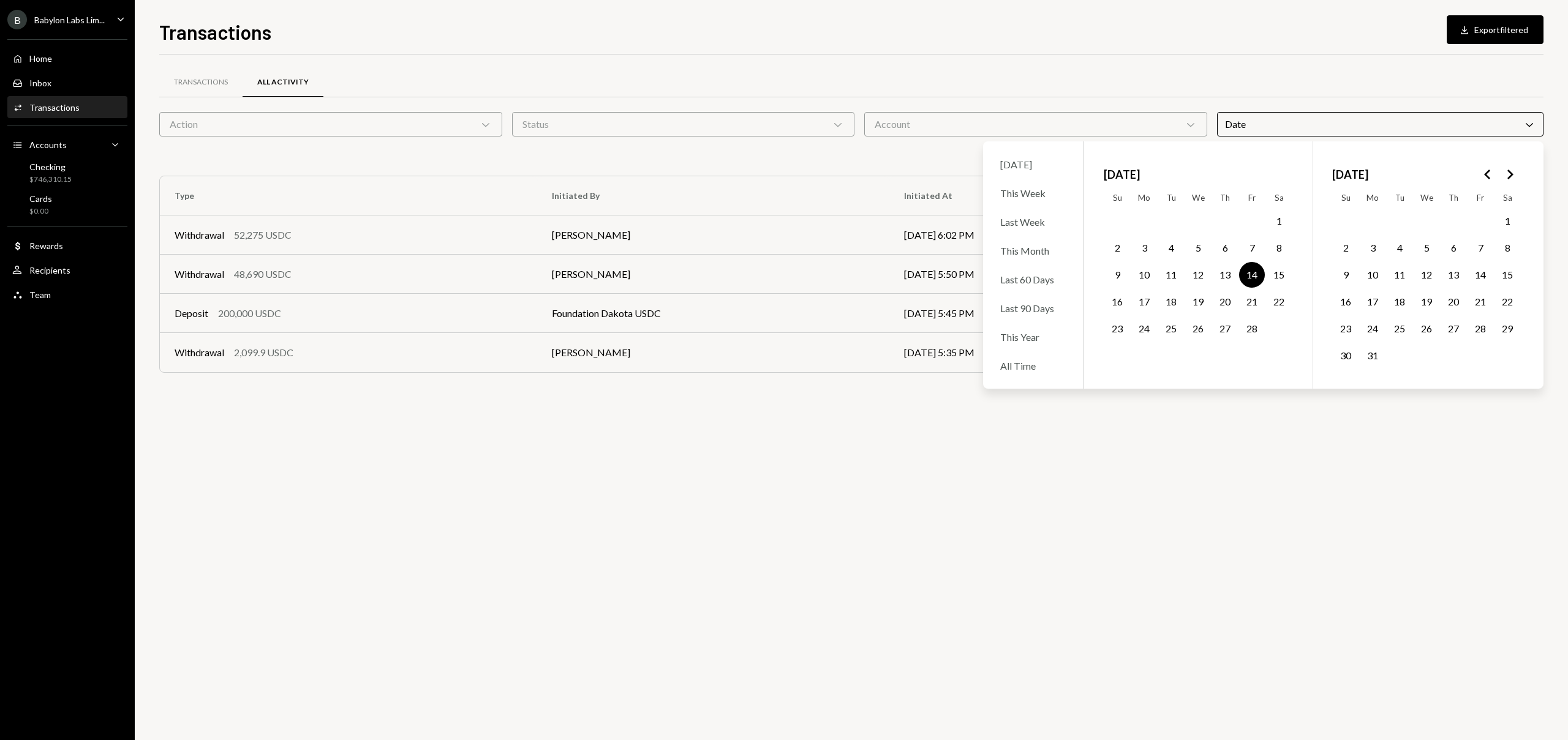
click at [819, 55] on div "Transactions All Activity Action Chevron Down Status Chevron Down Account Chevr…" at bounding box center [851, 226] width 1384 height 343
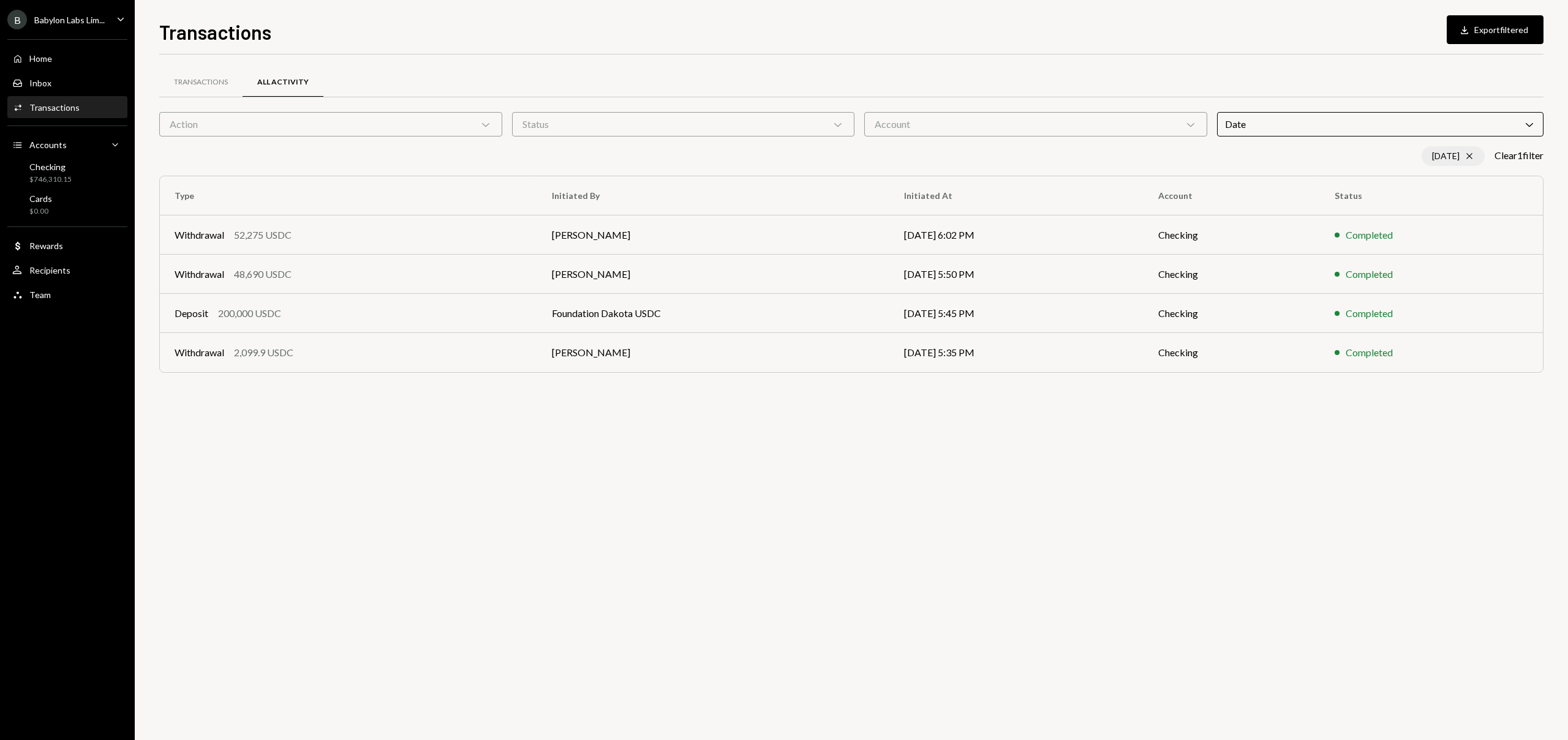
click at [1465, 156] on icon "Cross" at bounding box center [1470, 156] width 10 height 10
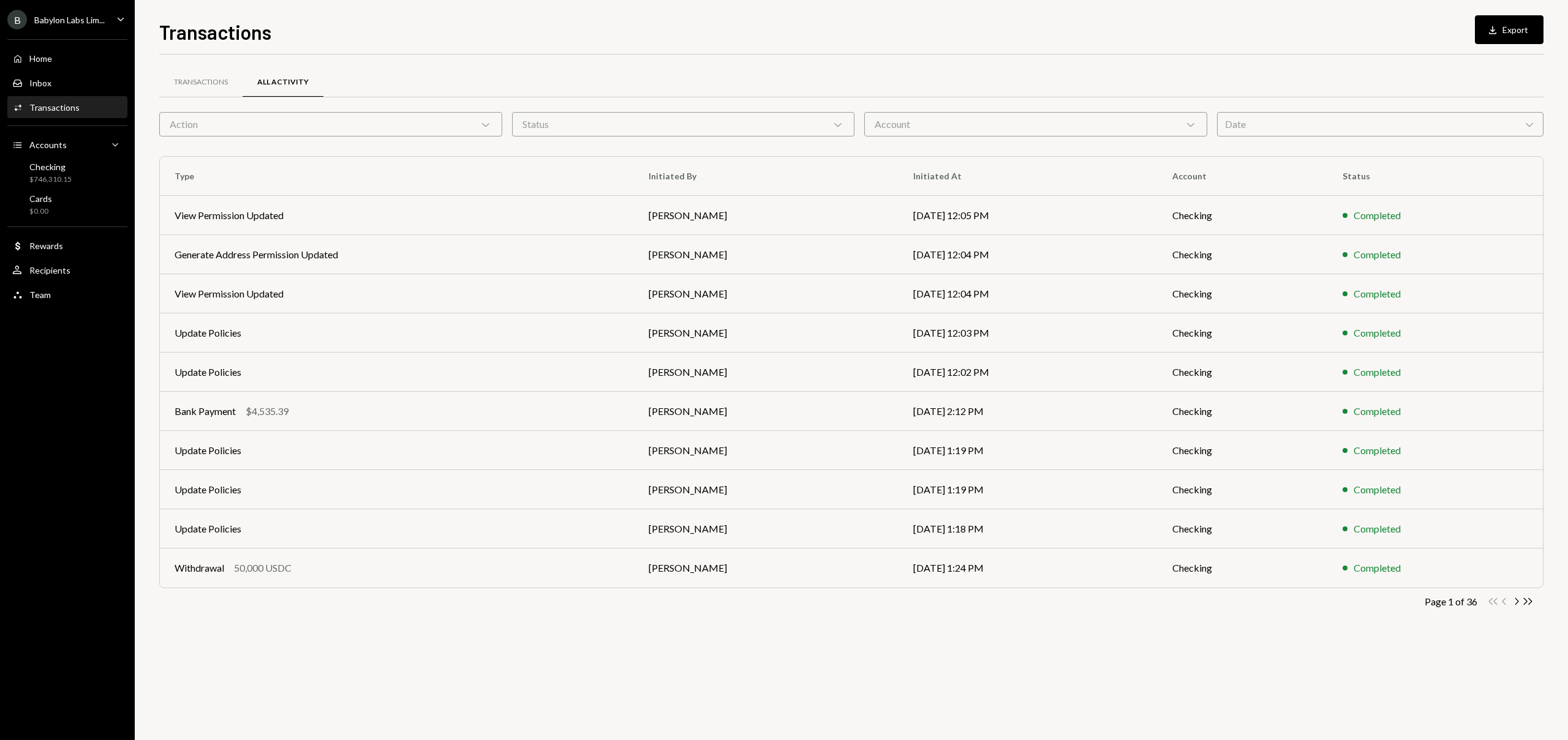
click at [1455, 127] on div "Date Chevron Down" at bounding box center [1380, 124] width 327 height 24
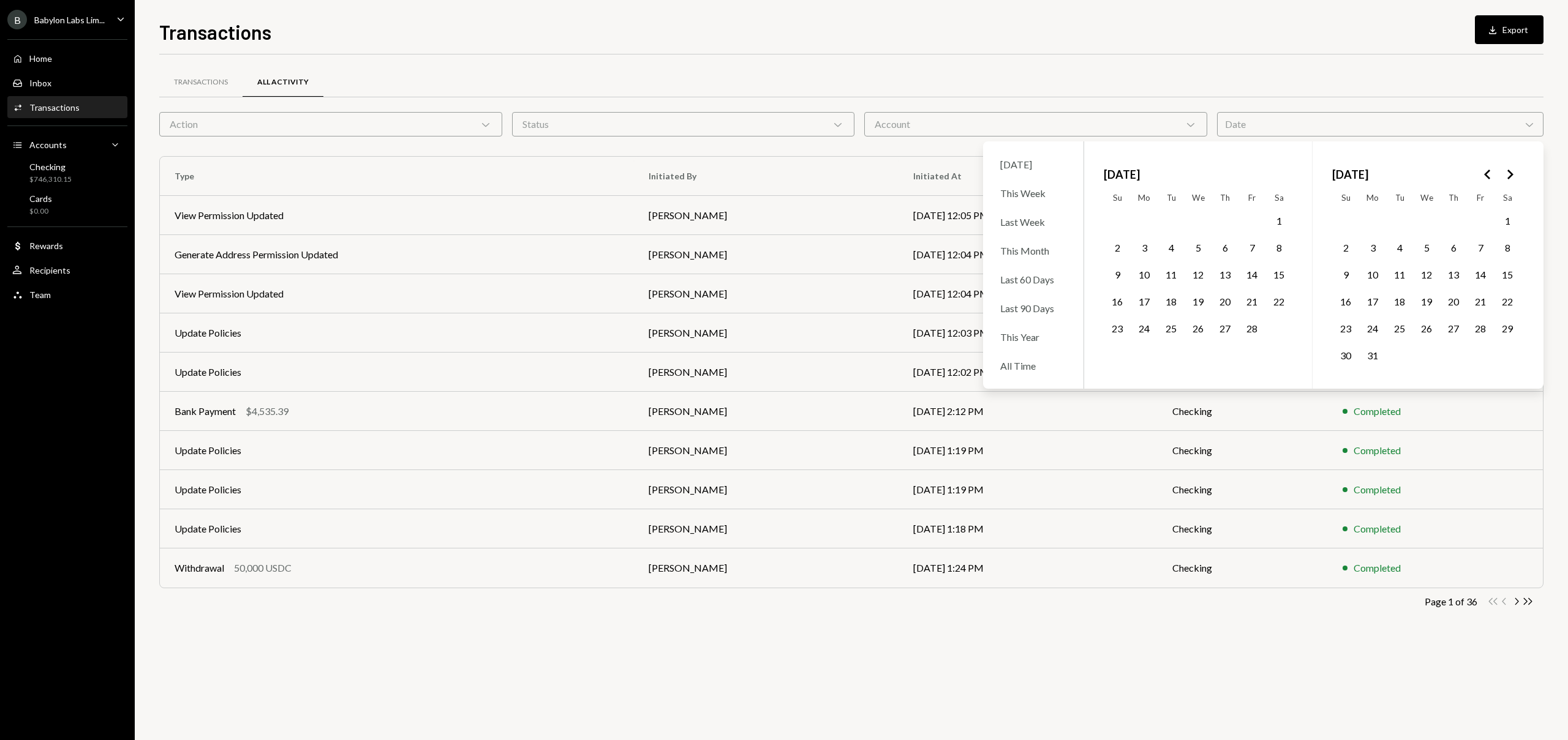
click at [1487, 170] on icon "Go to the Previous Month" at bounding box center [1488, 175] width 15 height 15
click at [1510, 174] on icon "Go to the Next Month" at bounding box center [1510, 175] width 15 height 15
click at [1425, 277] on button "12" at bounding box center [1426, 274] width 26 height 26
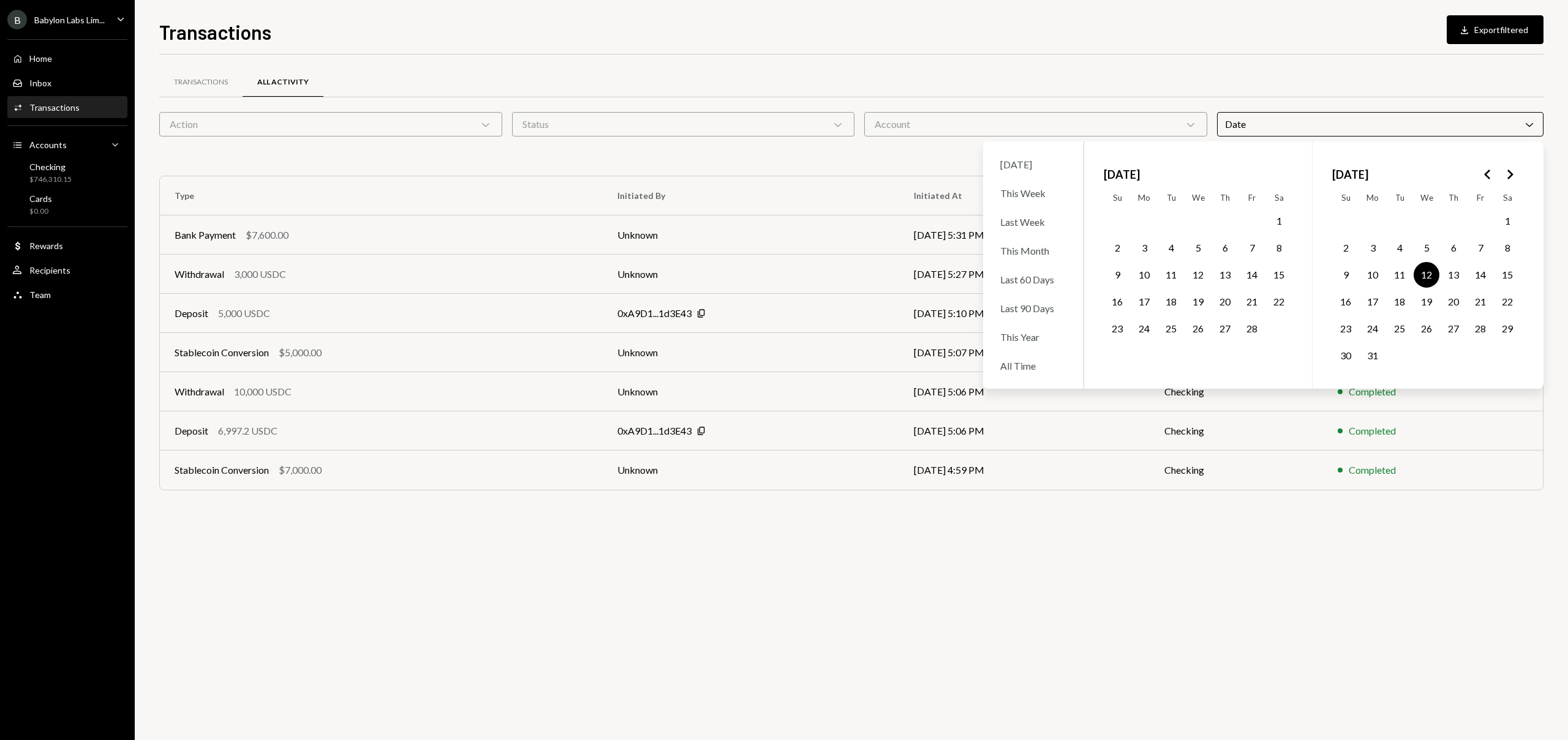
click at [862, 70] on div "Transactions All Activity" at bounding box center [851, 82] width 1384 height 31
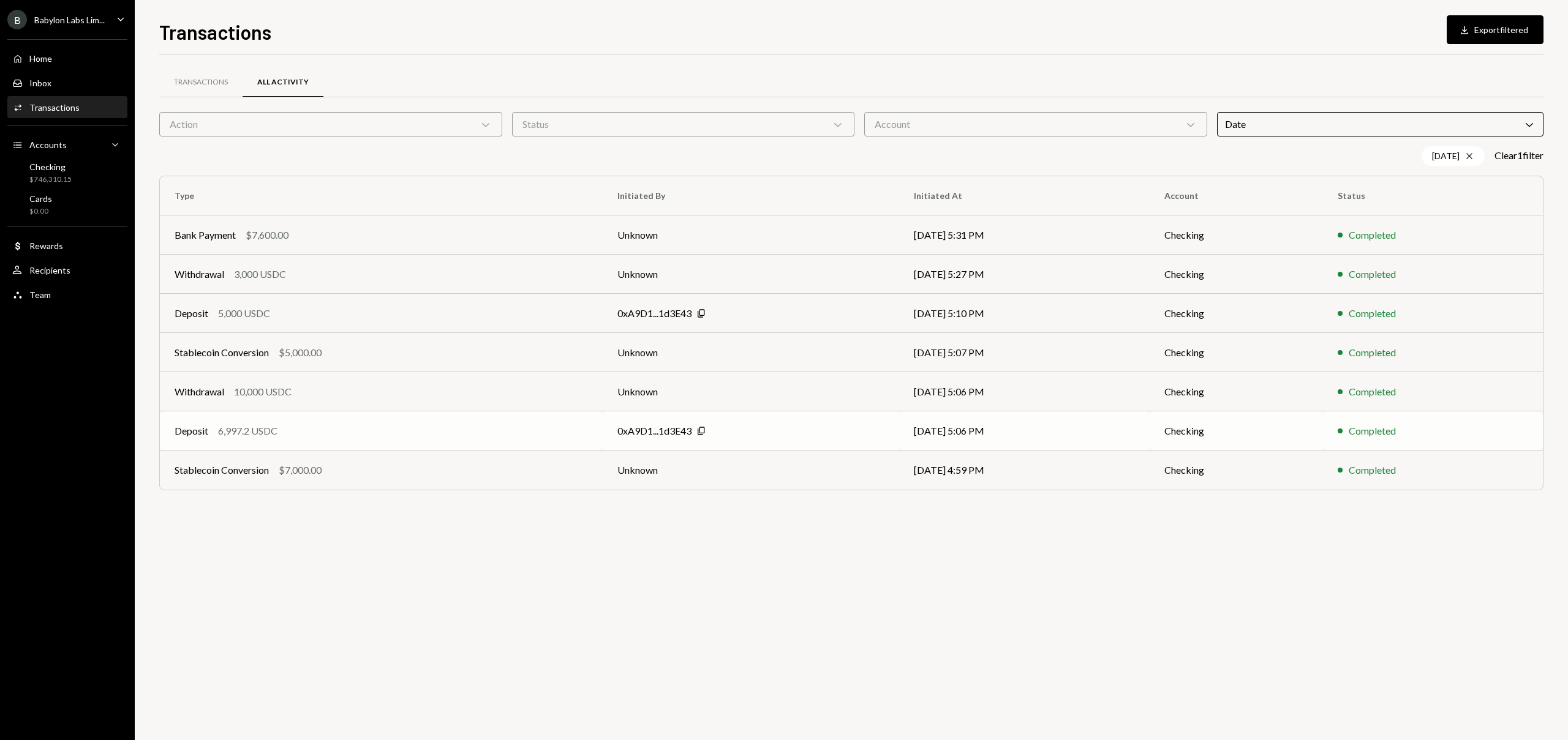
click at [260, 429] on div "6,997.2 USDC" at bounding box center [247, 431] width 59 height 15
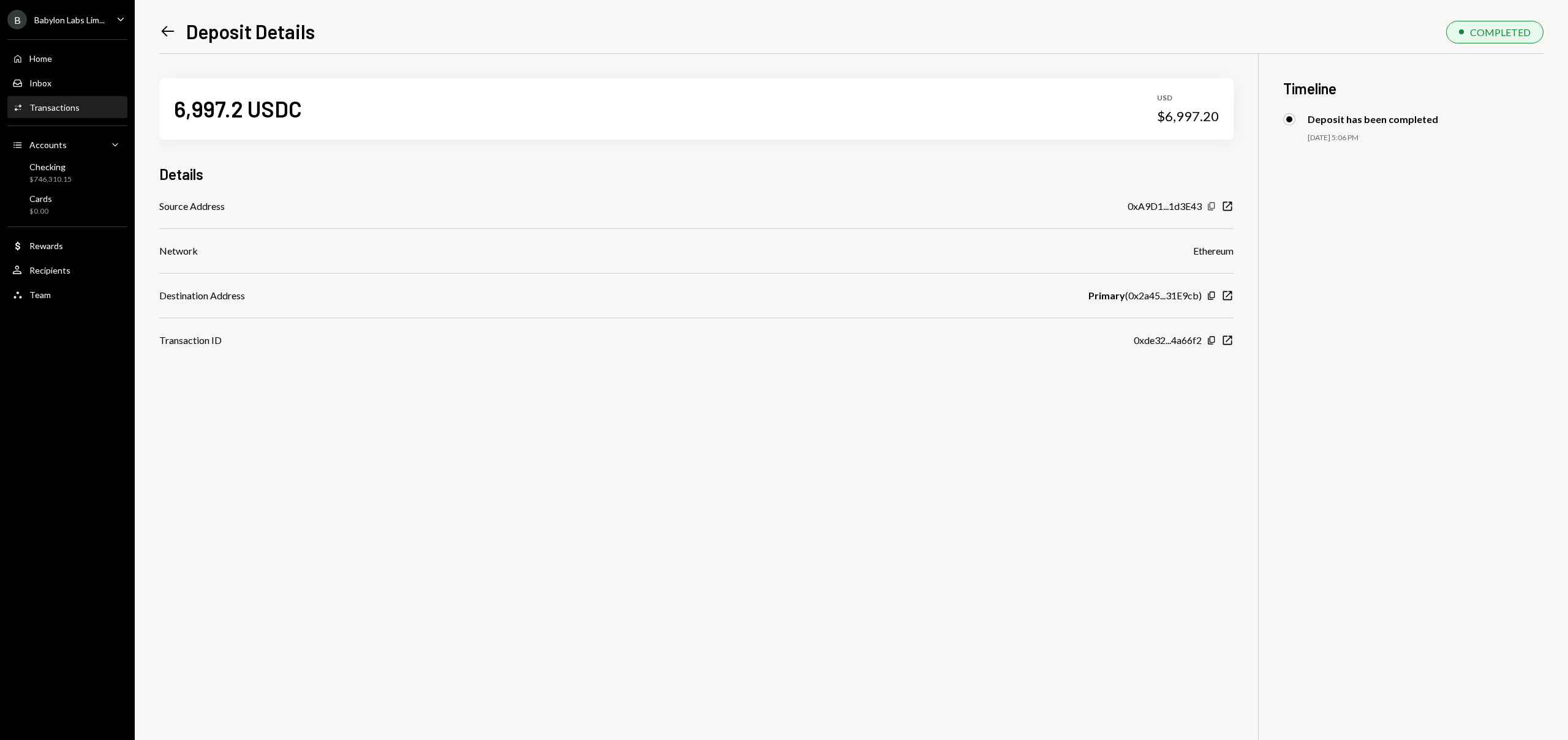
click at [1212, 206] on icon "Copy" at bounding box center [1212, 207] width 10 height 10
click at [173, 37] on icon "Left Arrow" at bounding box center [168, 31] width 17 height 17
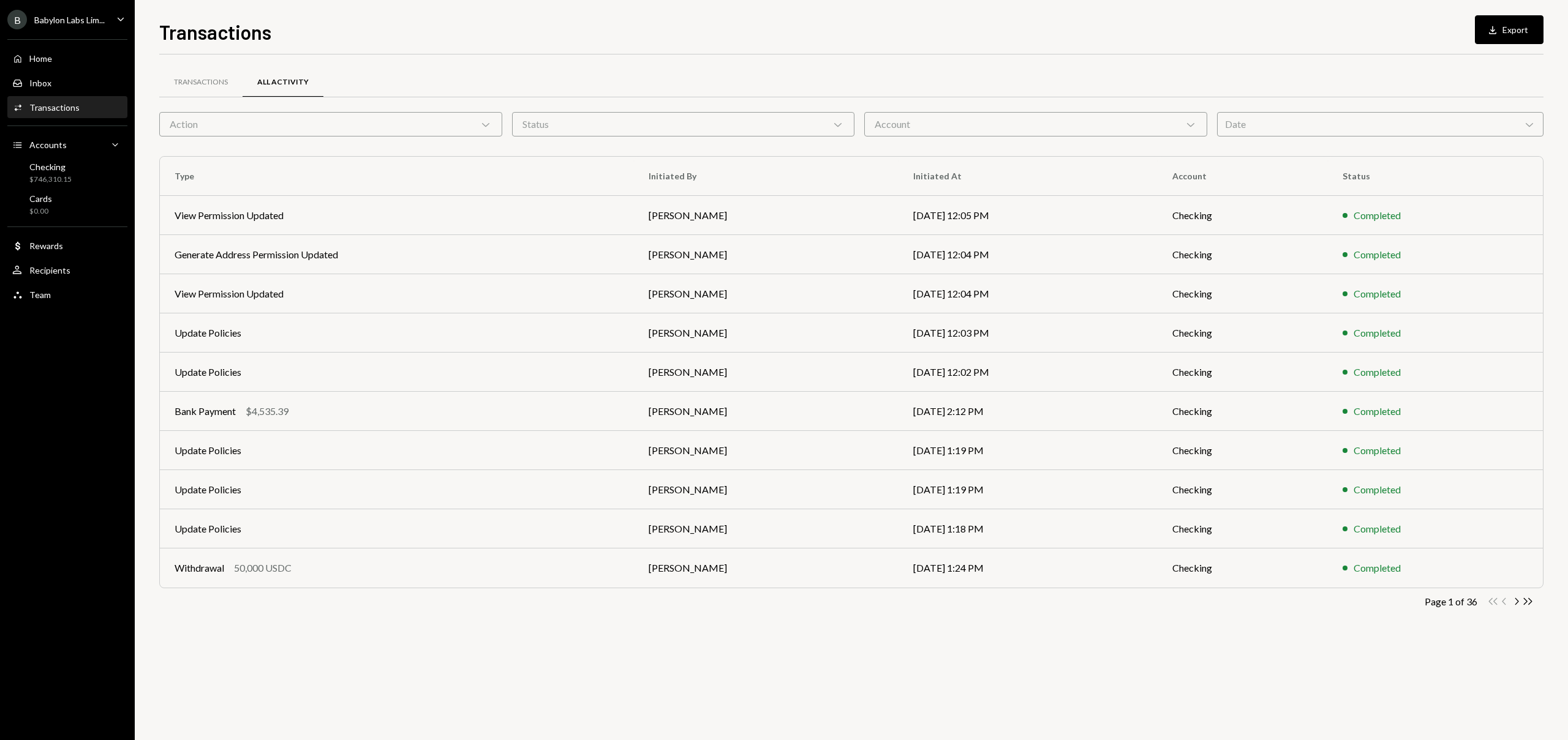
click at [1328, 138] on div "Transactions All Activity Action Chevron Down Status Chevron Down Account Chevr…" at bounding box center [851, 357] width 1384 height 565
click at [1331, 131] on div "Date Chevron Down" at bounding box center [1380, 124] width 327 height 24
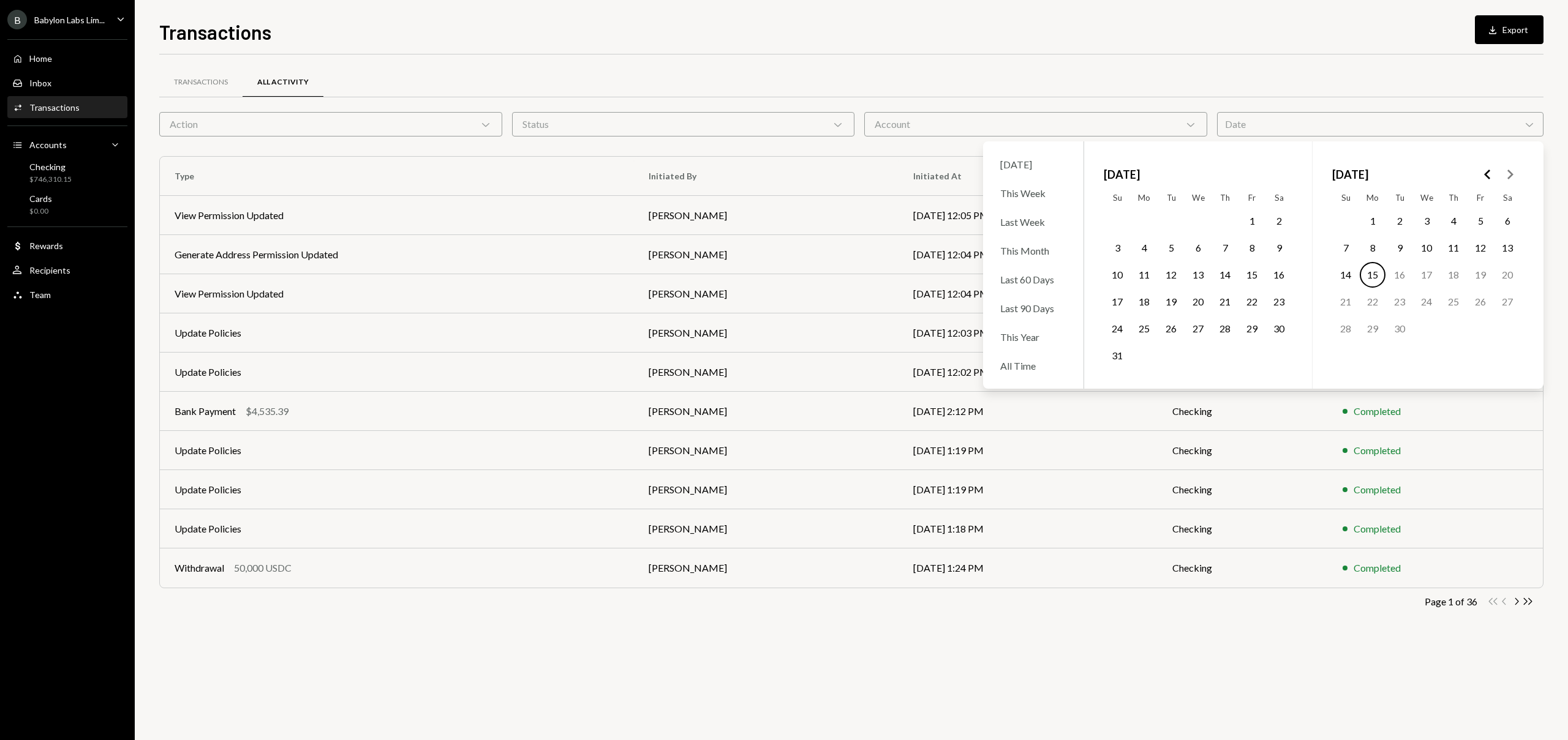
click at [1488, 164] on button "Go to the Previous Month" at bounding box center [1487, 174] width 22 height 22
click at [1488, 164] on button "Go to the Previous Month" at bounding box center [1487, 174] width 22 height 22
click at [1199, 275] on button "12" at bounding box center [1197, 274] width 26 height 26
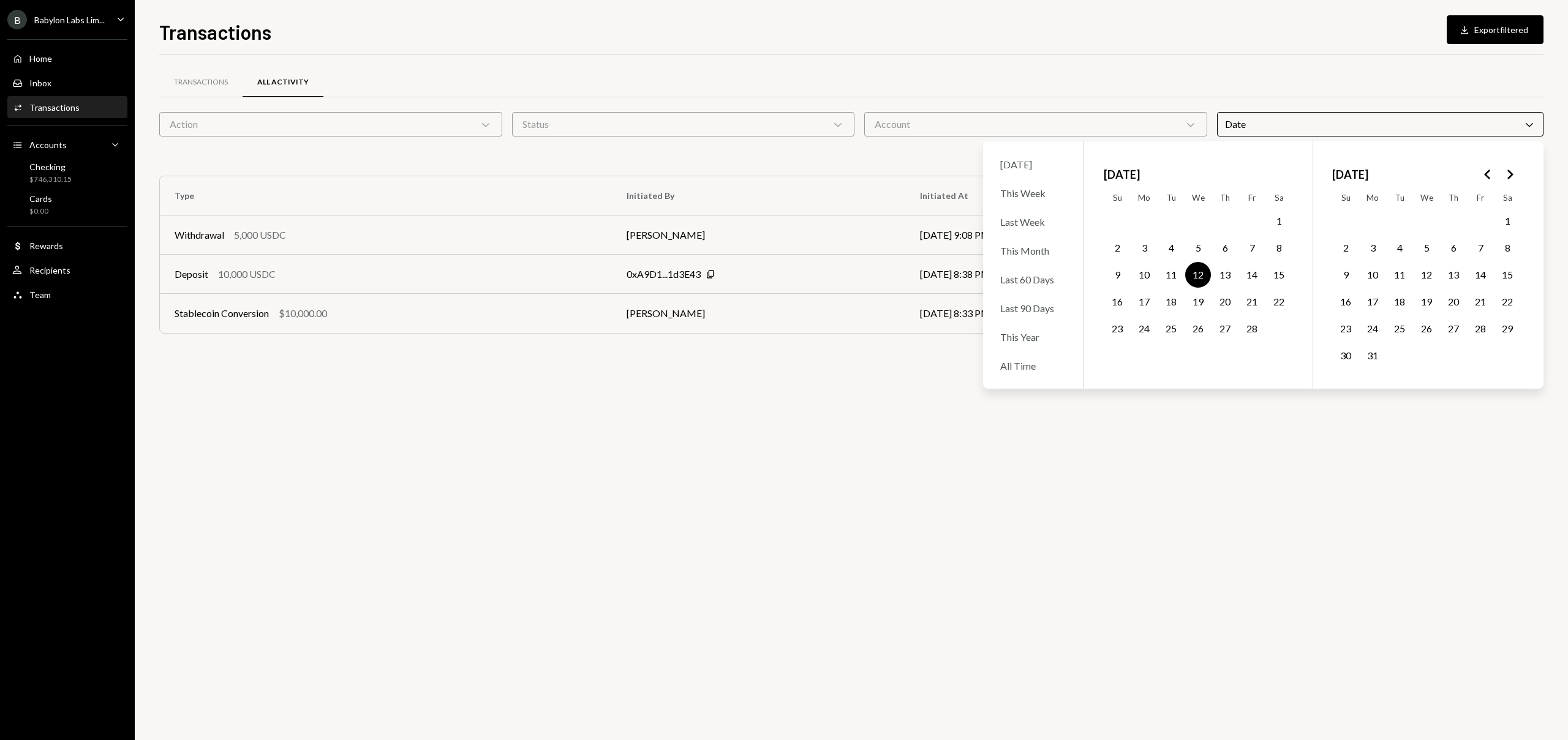
click at [1437, 281] on button "12" at bounding box center [1426, 274] width 26 height 26
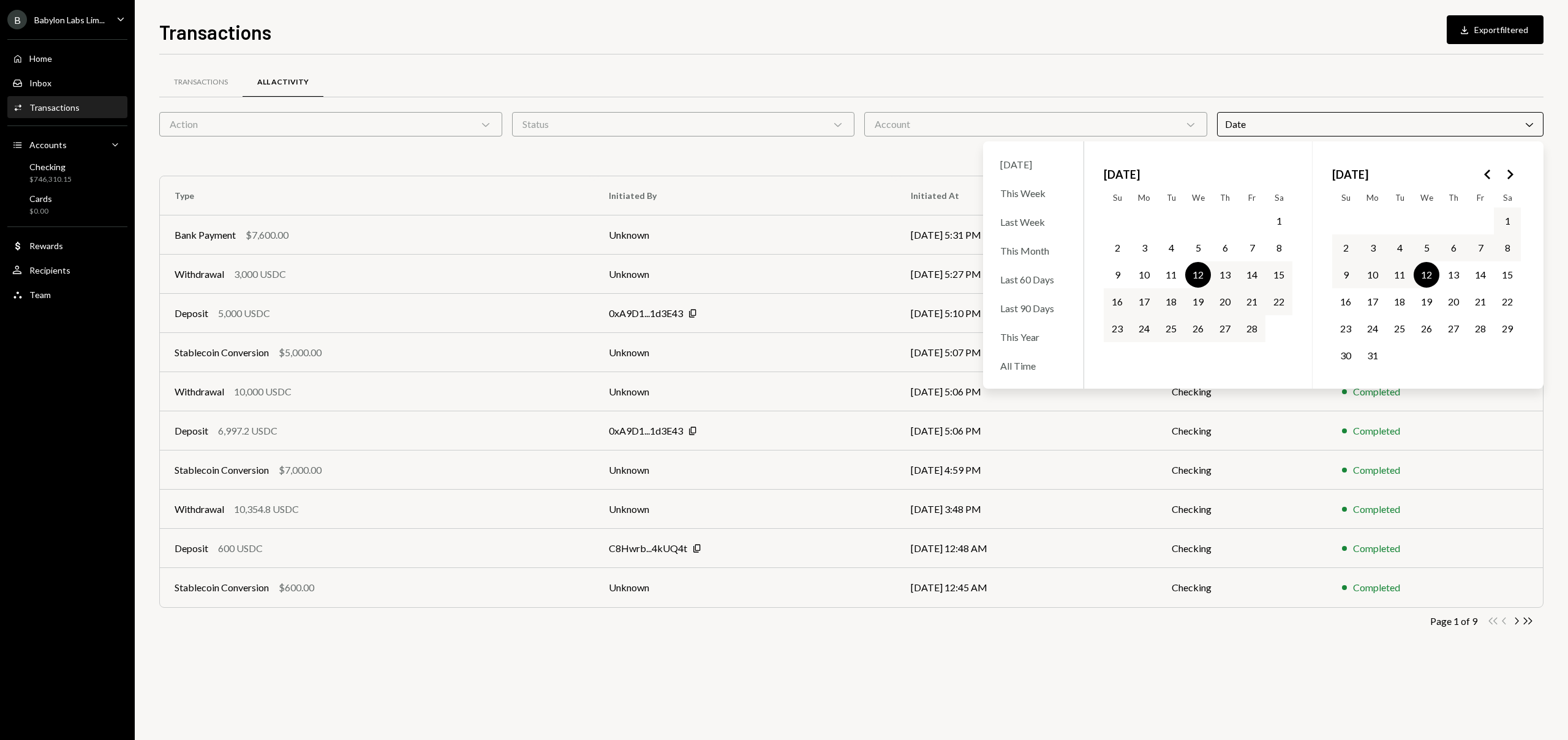
click at [1425, 276] on button "12" at bounding box center [1426, 274] width 26 height 26
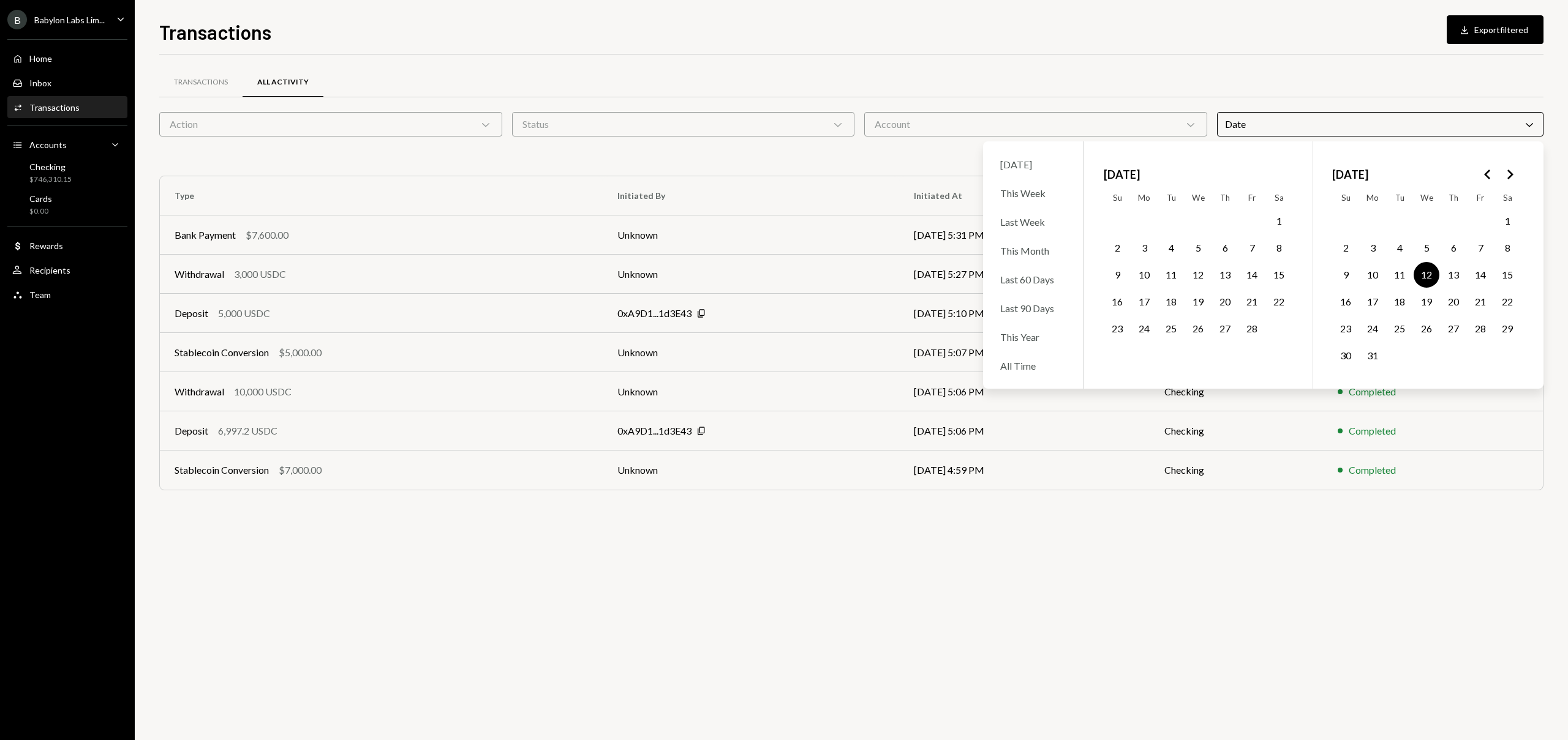
click at [635, 543] on div "Transactions All Activity Action Chevron Down Status Chevron Down Account Chevr…" at bounding box center [851, 398] width 1384 height 686
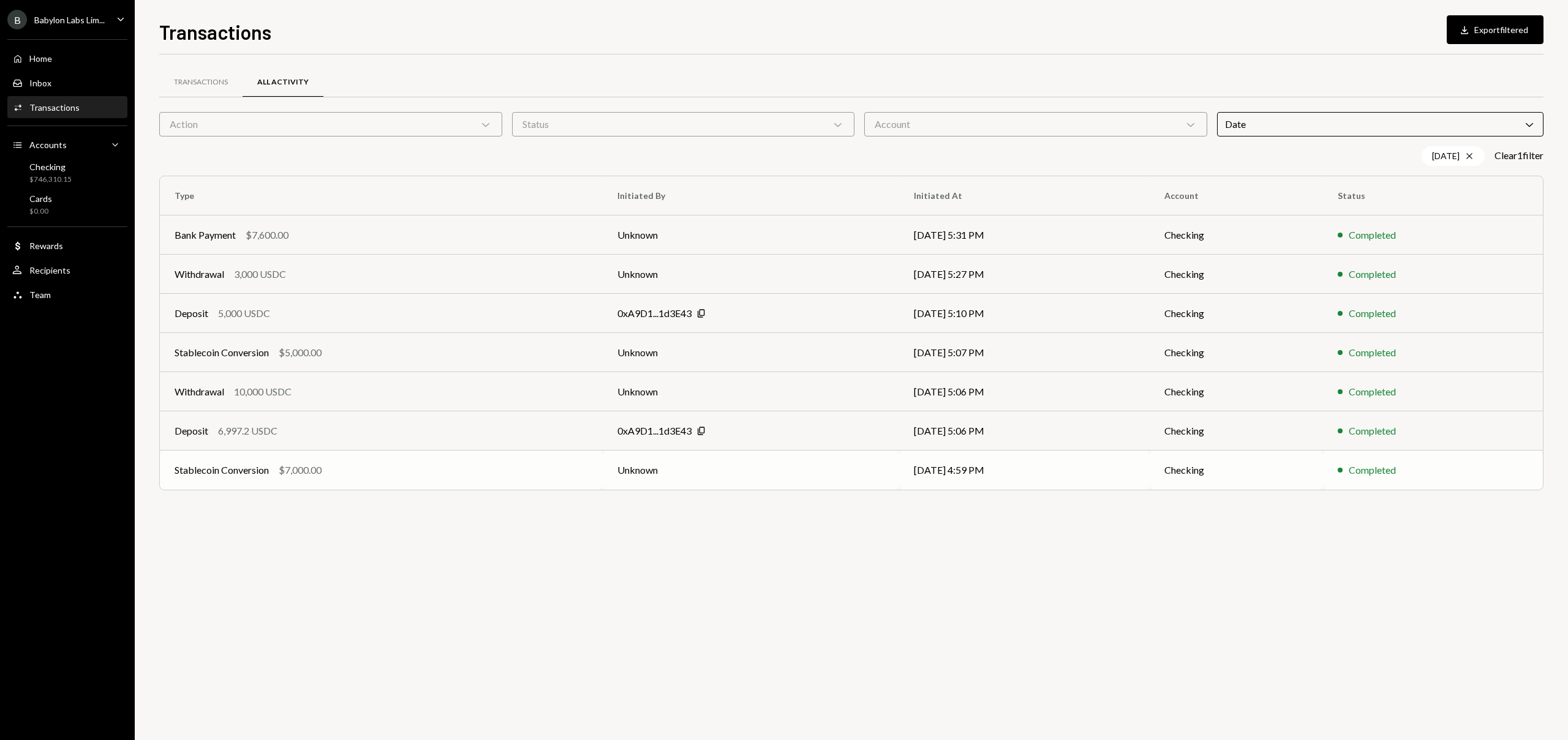
click at [348, 474] on div "Stablecoin Conversion $7,000.00" at bounding box center [381, 471] width 413 height 15
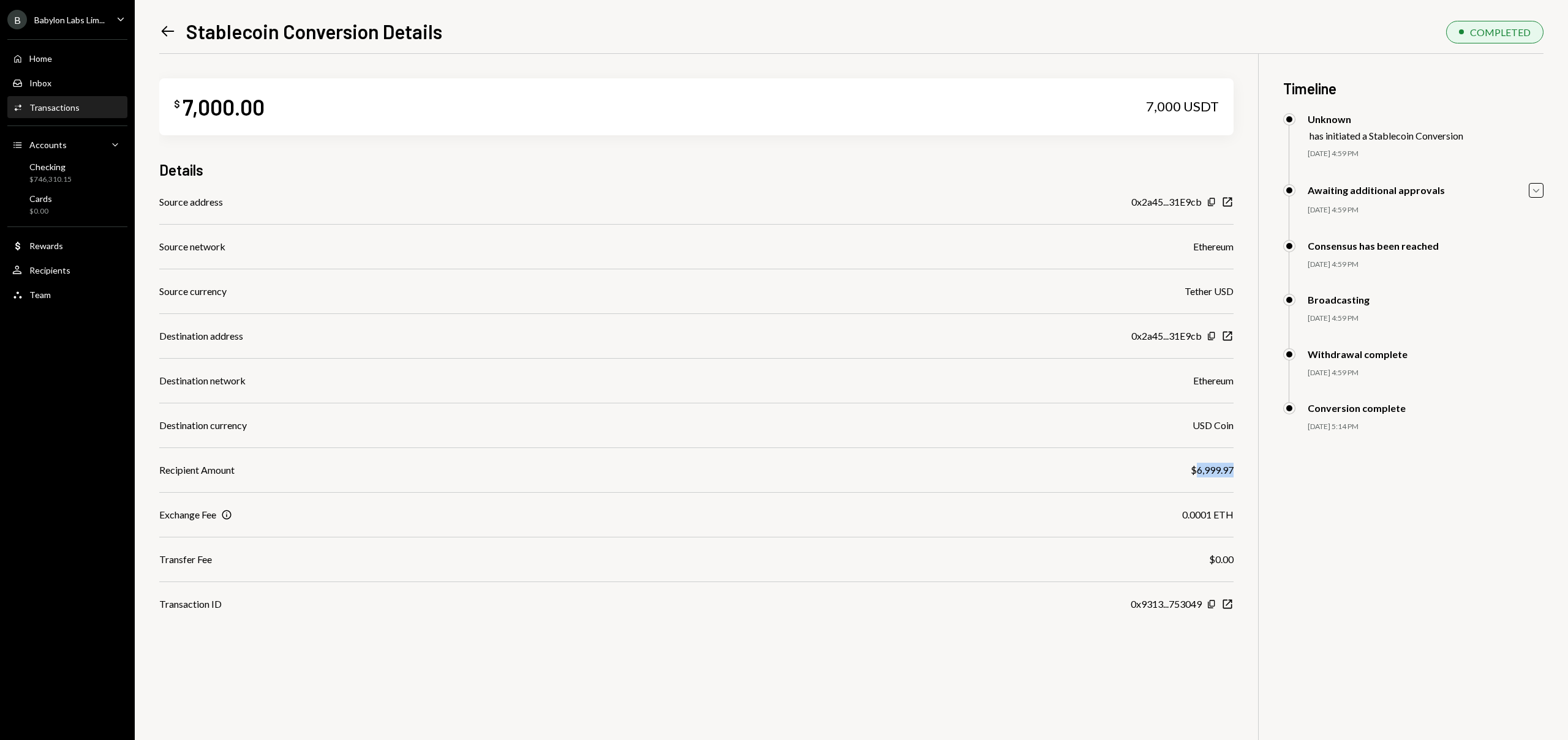
drag, startPoint x: 1236, startPoint y: 469, endPoint x: 1198, endPoint y: 471, distance: 38.1
click at [1198, 471] on div "$ 7,000.00 7,000 USDT Details Source address 0x2a45...31E9cb Copy New Window So…" at bounding box center [851, 424] width 1384 height 740
click at [1212, 604] on icon "Copy" at bounding box center [1212, 604] width 10 height 10
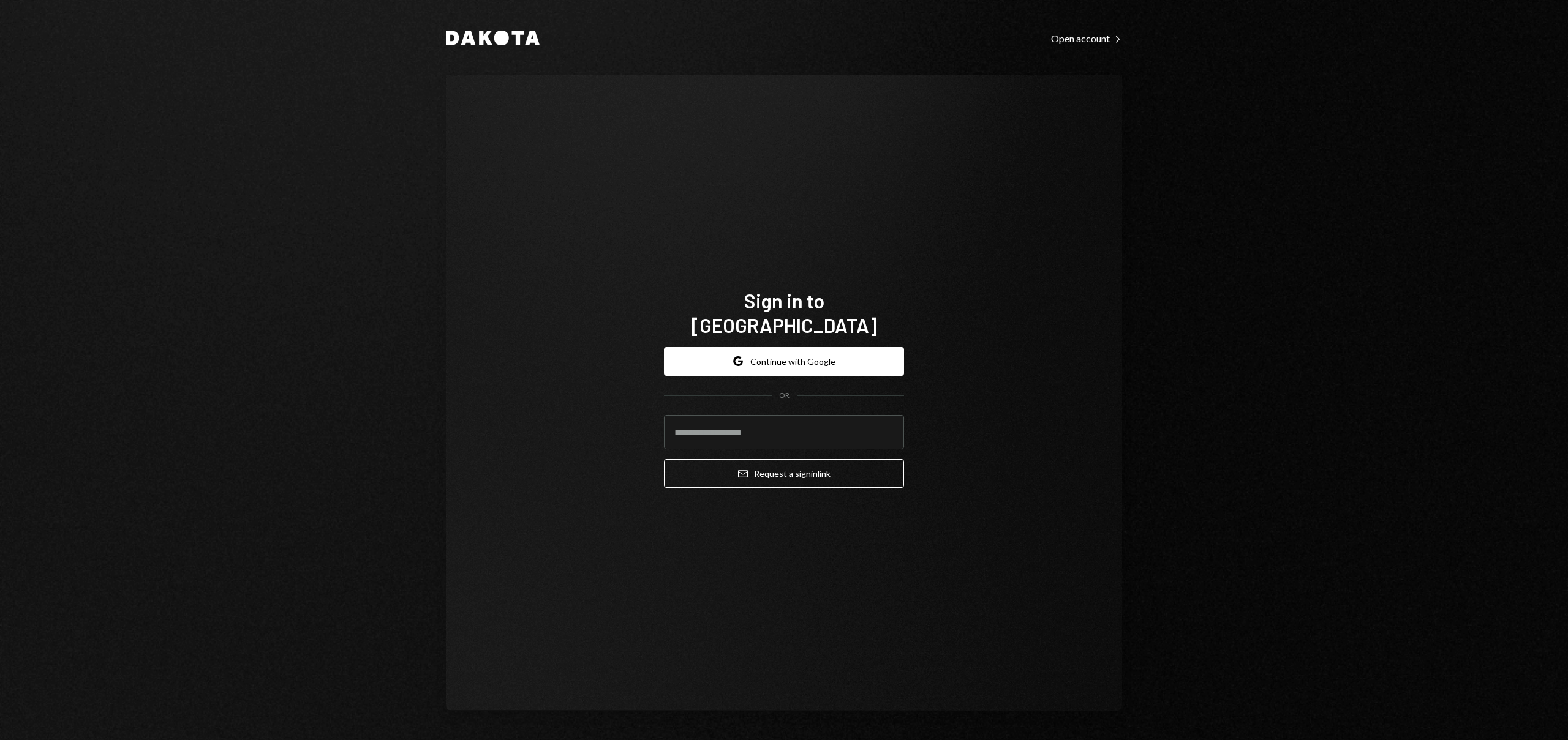
click at [780, 337] on div "Google Continue with Google OR Email Request a sign in link" at bounding box center [784, 418] width 240 height 161
click at [780, 347] on button "Google Continue with Google" at bounding box center [784, 362] width 240 height 29
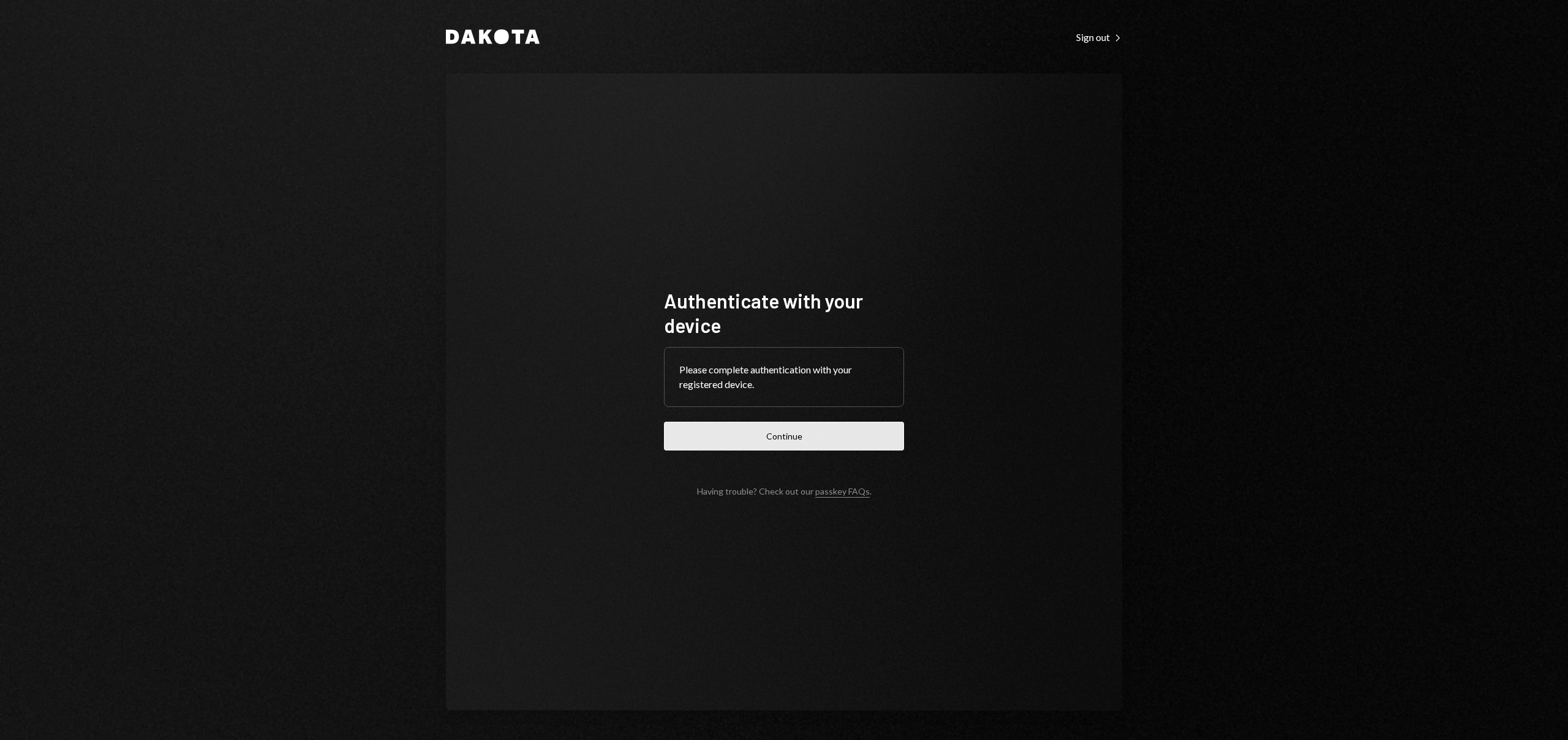
click at [729, 439] on button "Continue" at bounding box center [784, 436] width 240 height 29
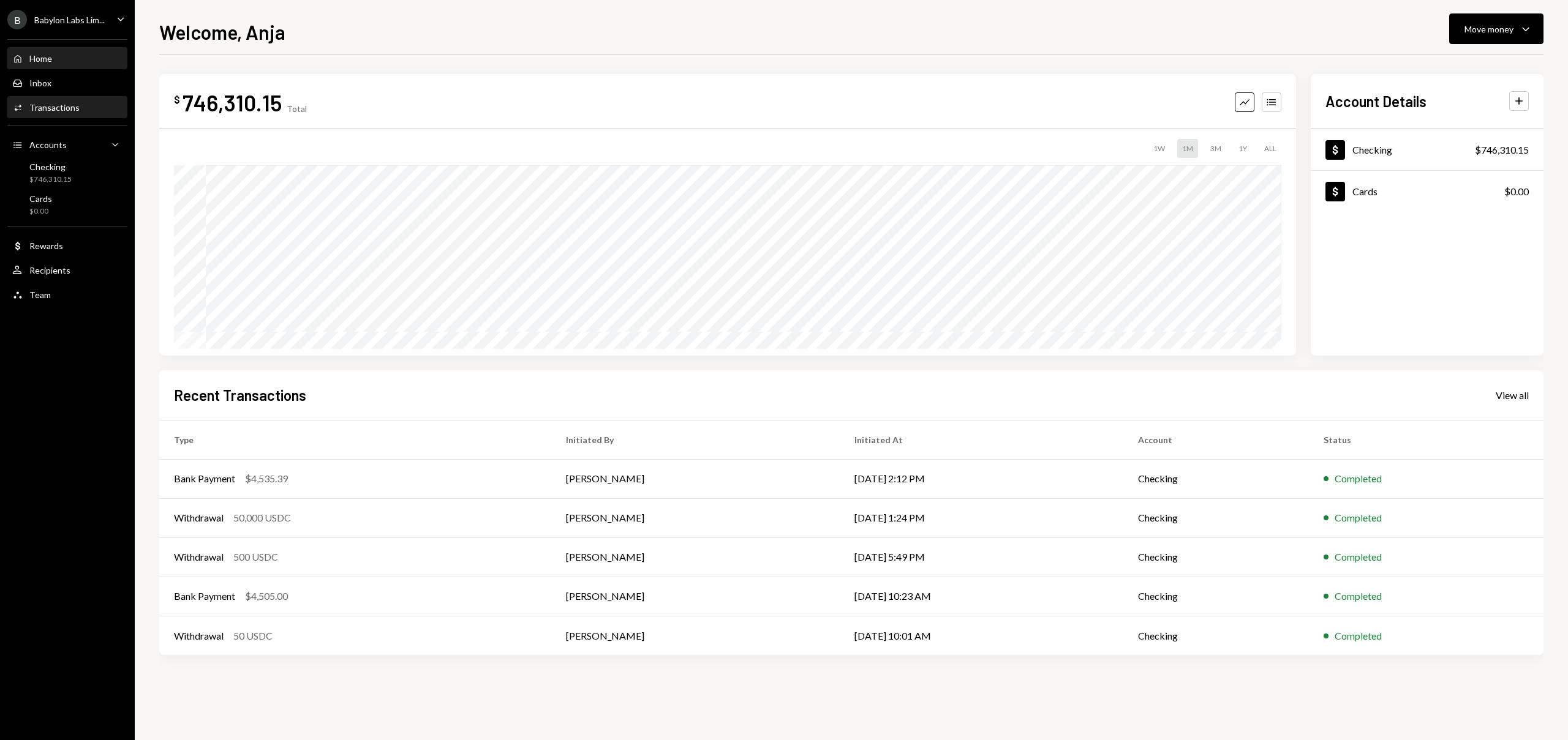
click at [40, 110] on div "Transactions" at bounding box center [54, 107] width 50 height 11
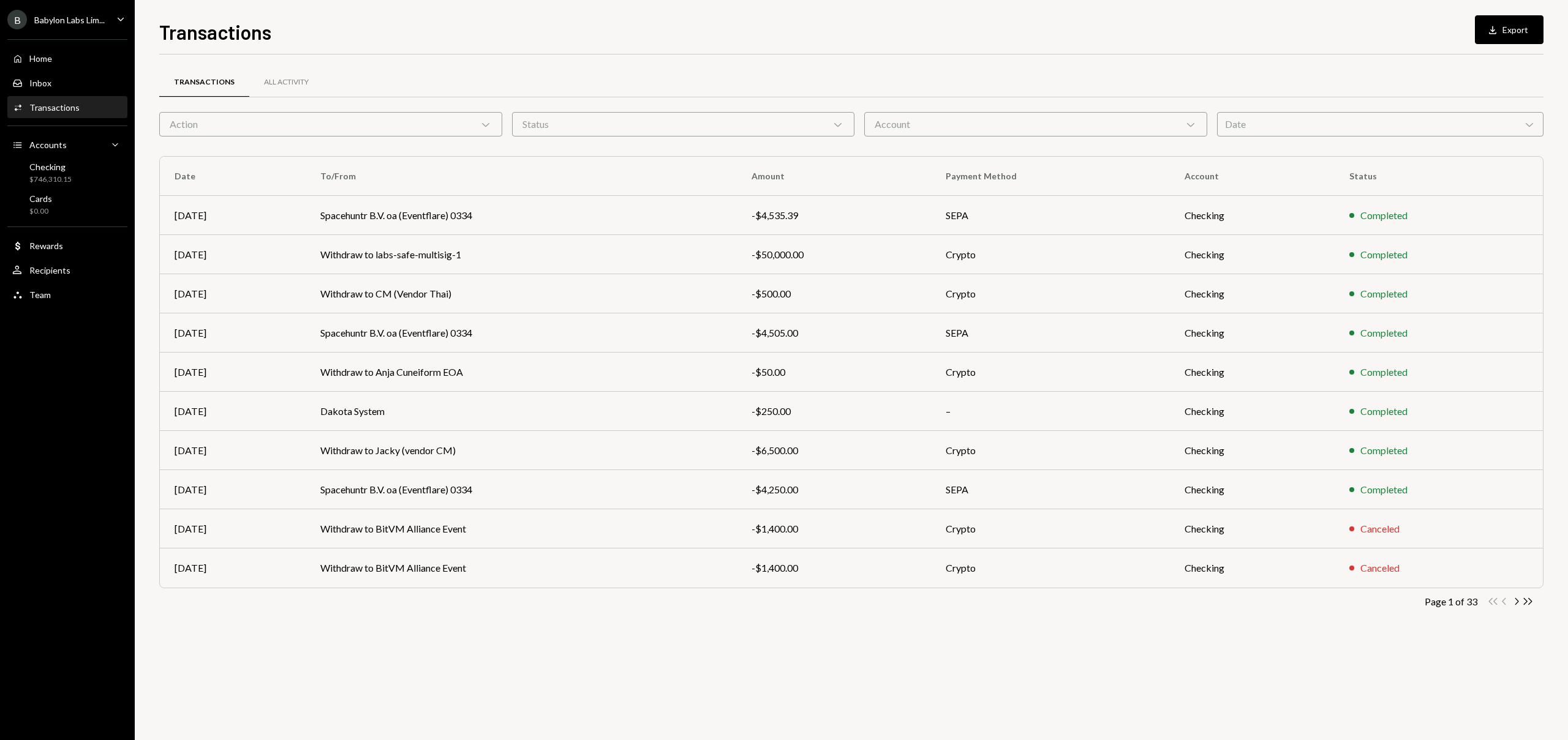
click at [1407, 128] on div "Date Chevron Down" at bounding box center [1380, 124] width 327 height 24
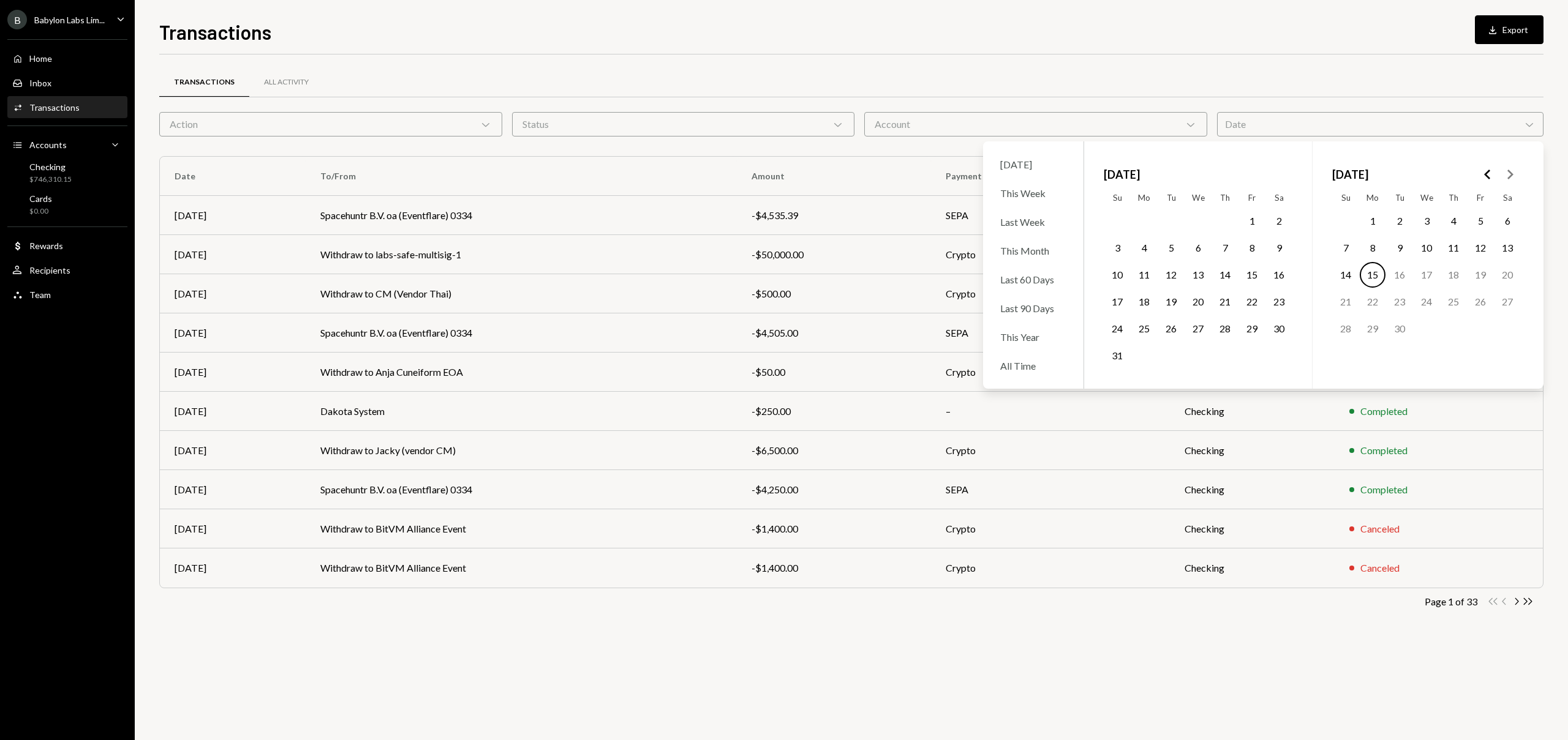
click at [1491, 172] on icon "Go to the Previous Month" at bounding box center [1488, 175] width 15 height 15
click at [1429, 279] on button "12" at bounding box center [1426, 274] width 26 height 26
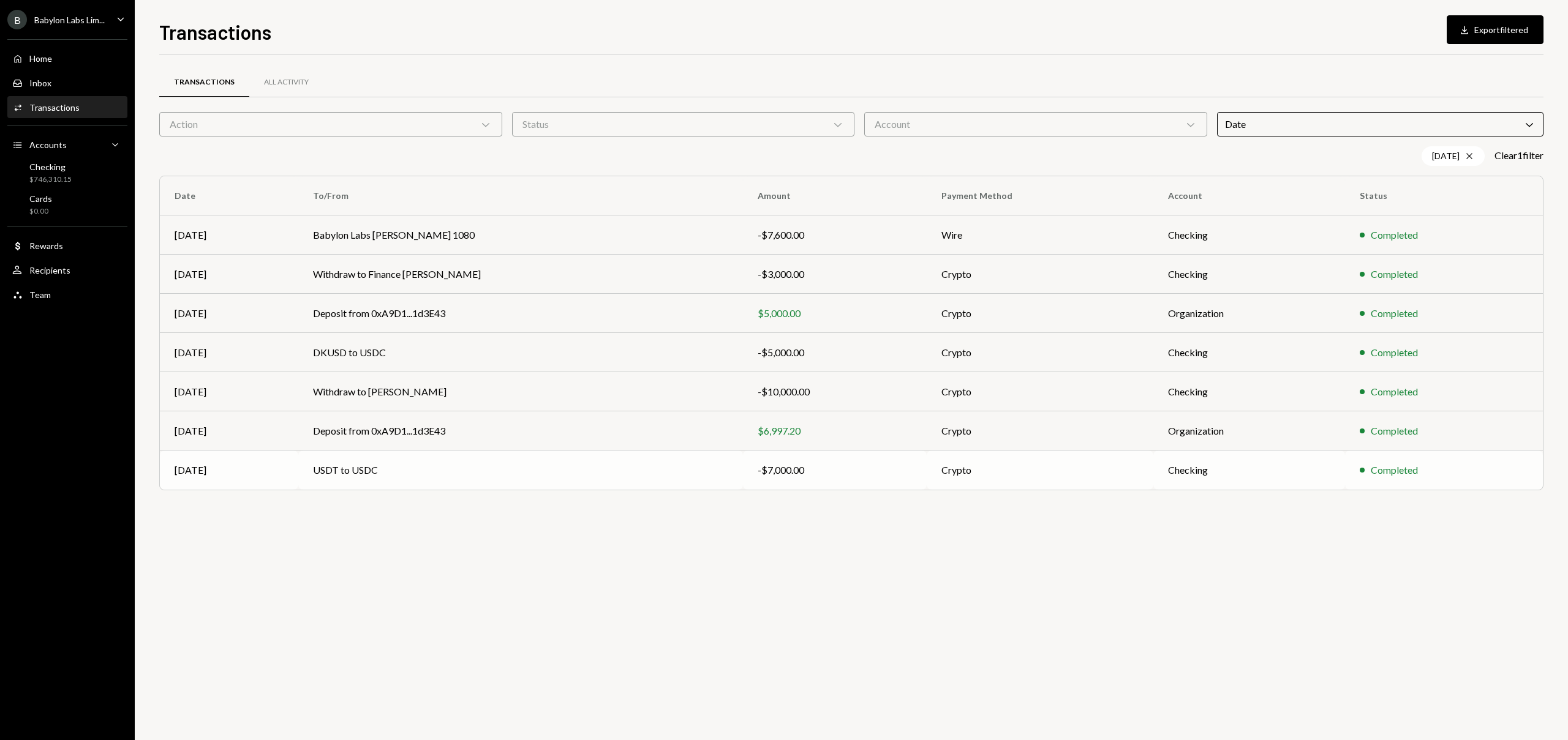
click at [356, 471] on td "USDT to USDC" at bounding box center [521, 470] width 445 height 39
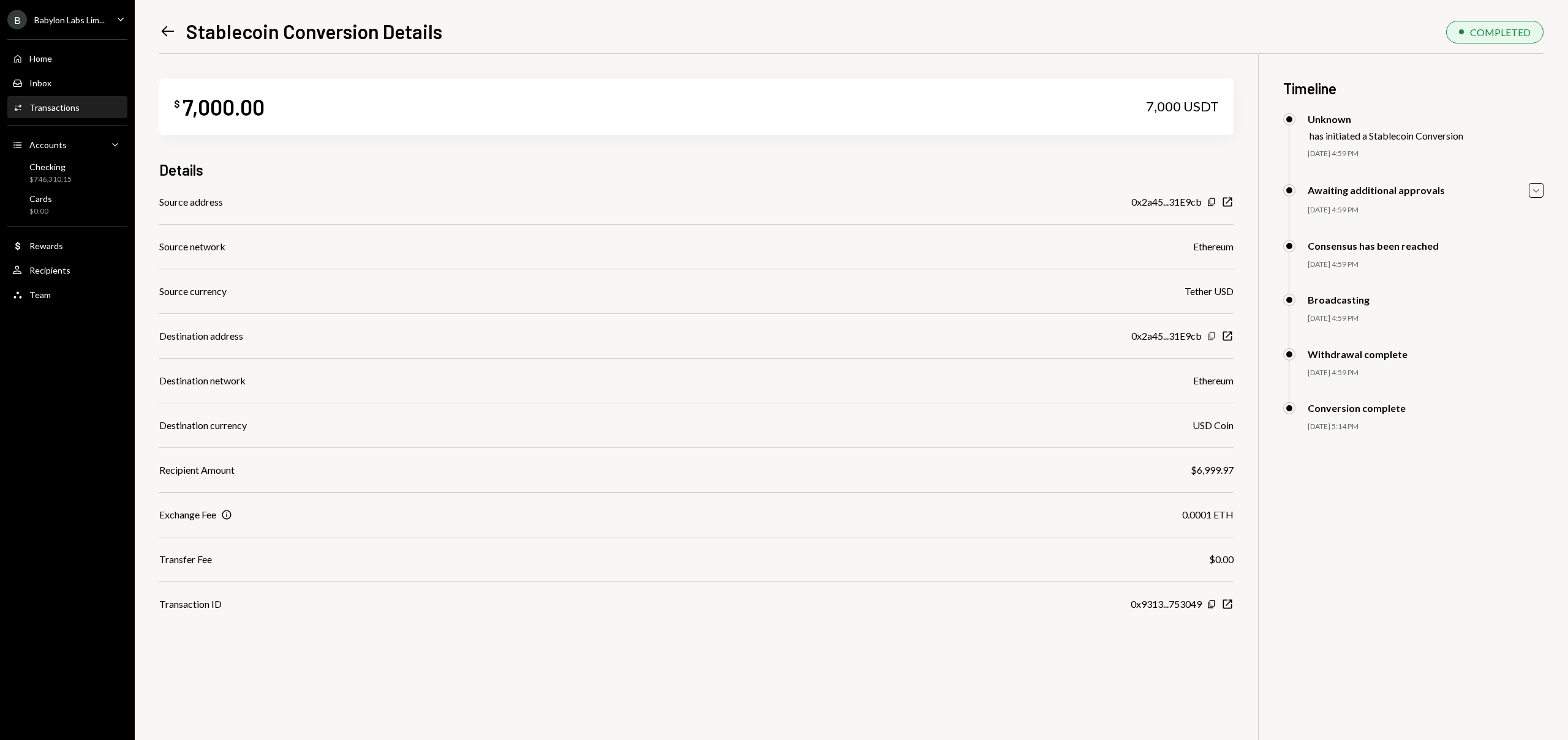
click at [1211, 336] on icon "Copy" at bounding box center [1212, 336] width 10 height 10
click at [1232, 602] on icon "New Window" at bounding box center [1227, 604] width 12 height 12
